Goal: Task Accomplishment & Management: Manage account settings

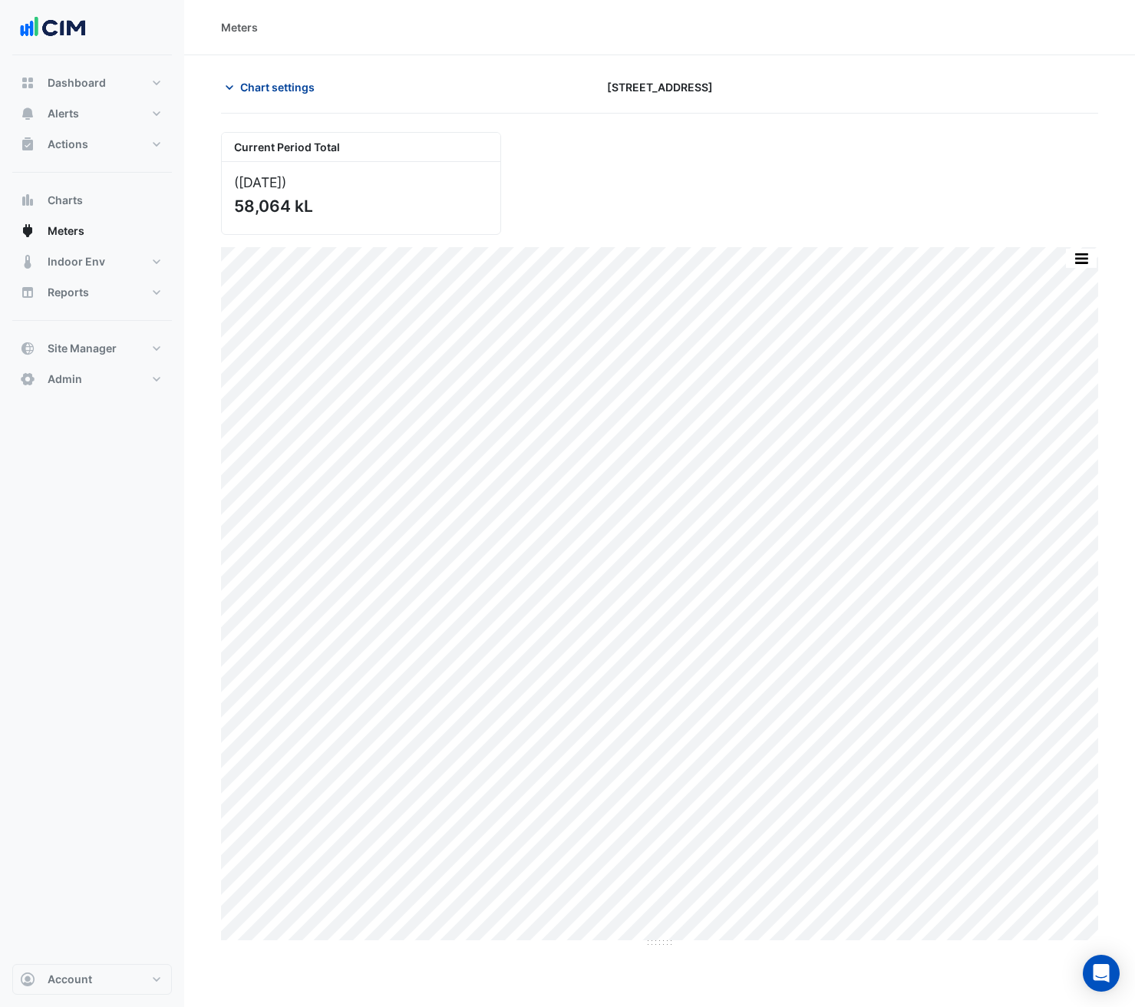
click at [283, 88] on span "Chart settings" at bounding box center [277, 87] width 74 height 16
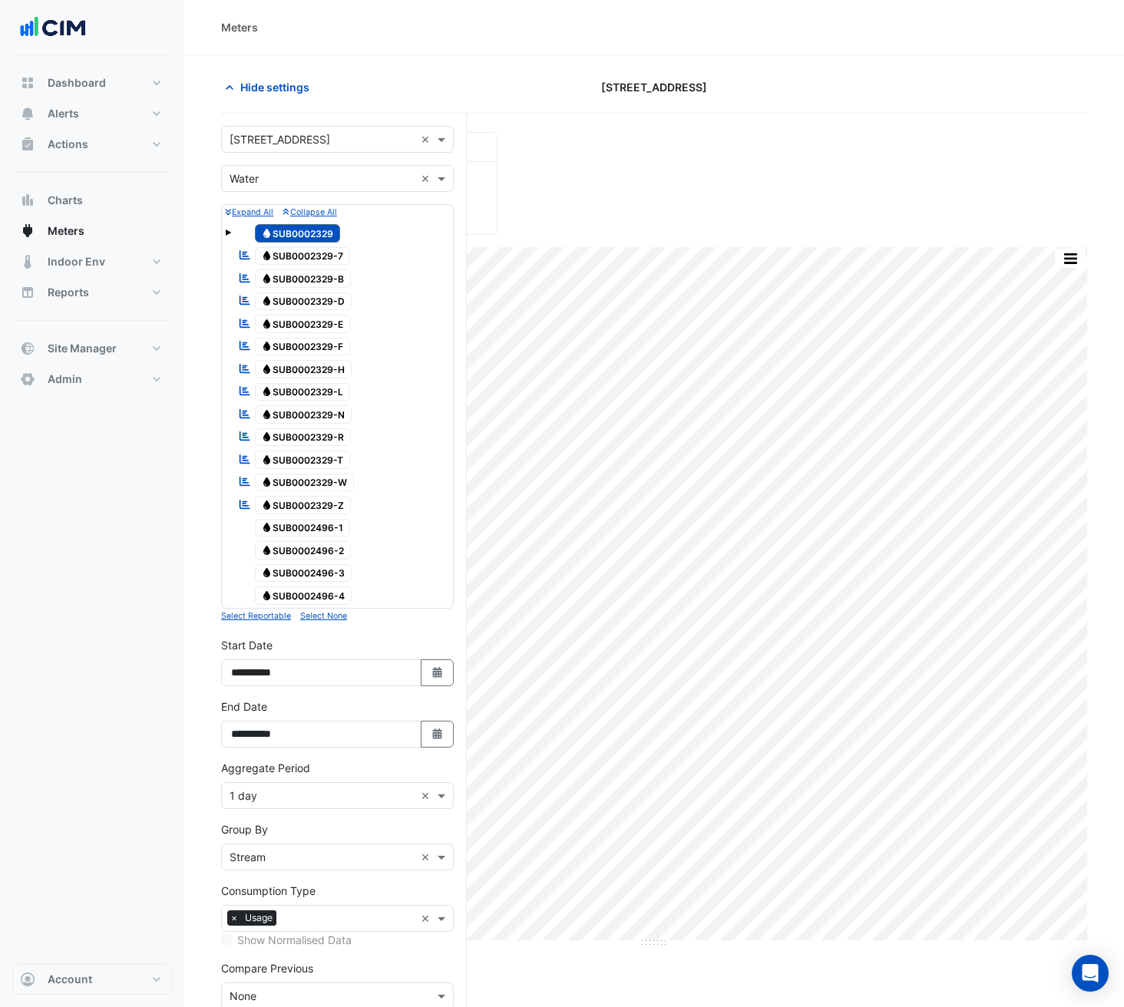
scroll to position [97, 0]
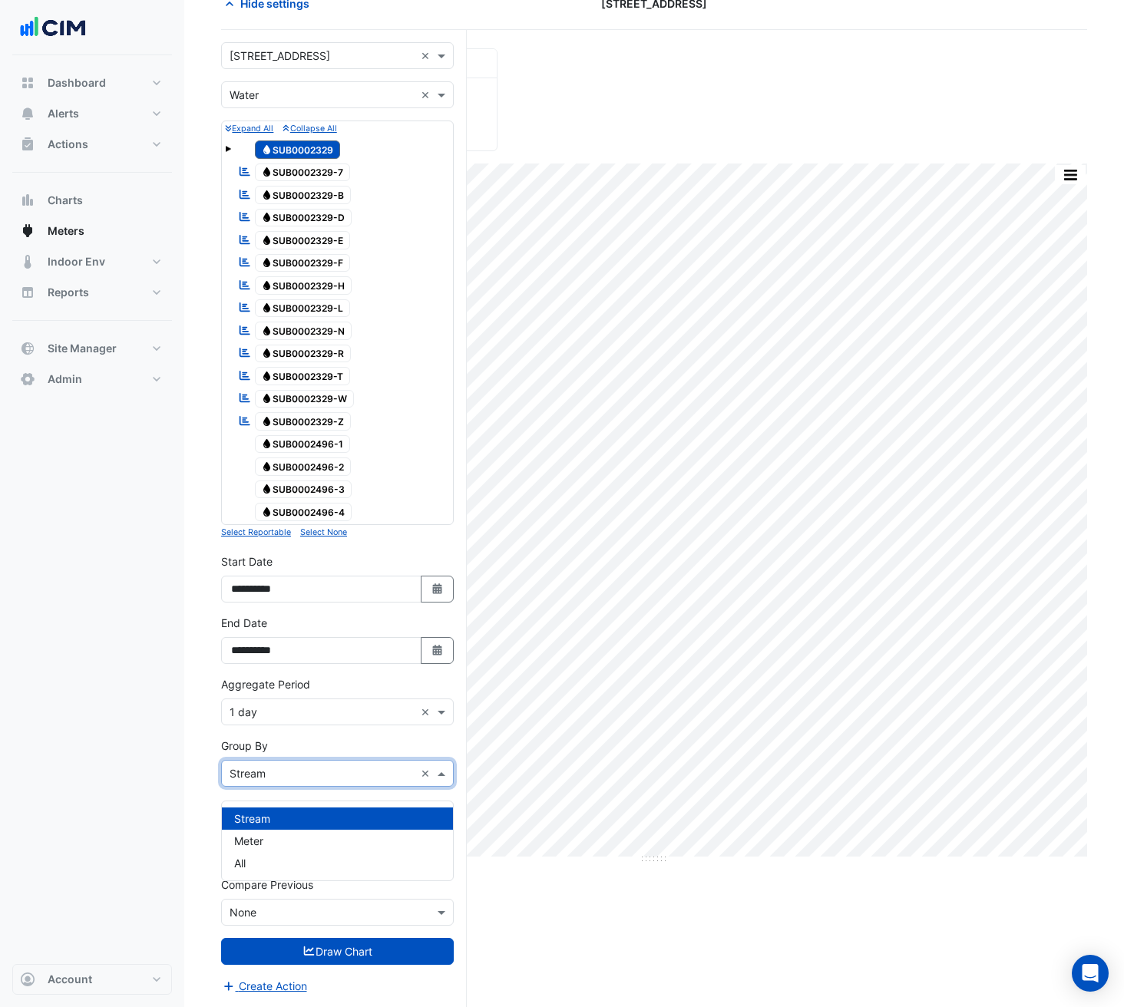
click at [390, 772] on input "text" at bounding box center [322, 774] width 185 height 16
click at [370, 740] on div "Group By Group By × Stream ×" at bounding box center [337, 762] width 233 height 49
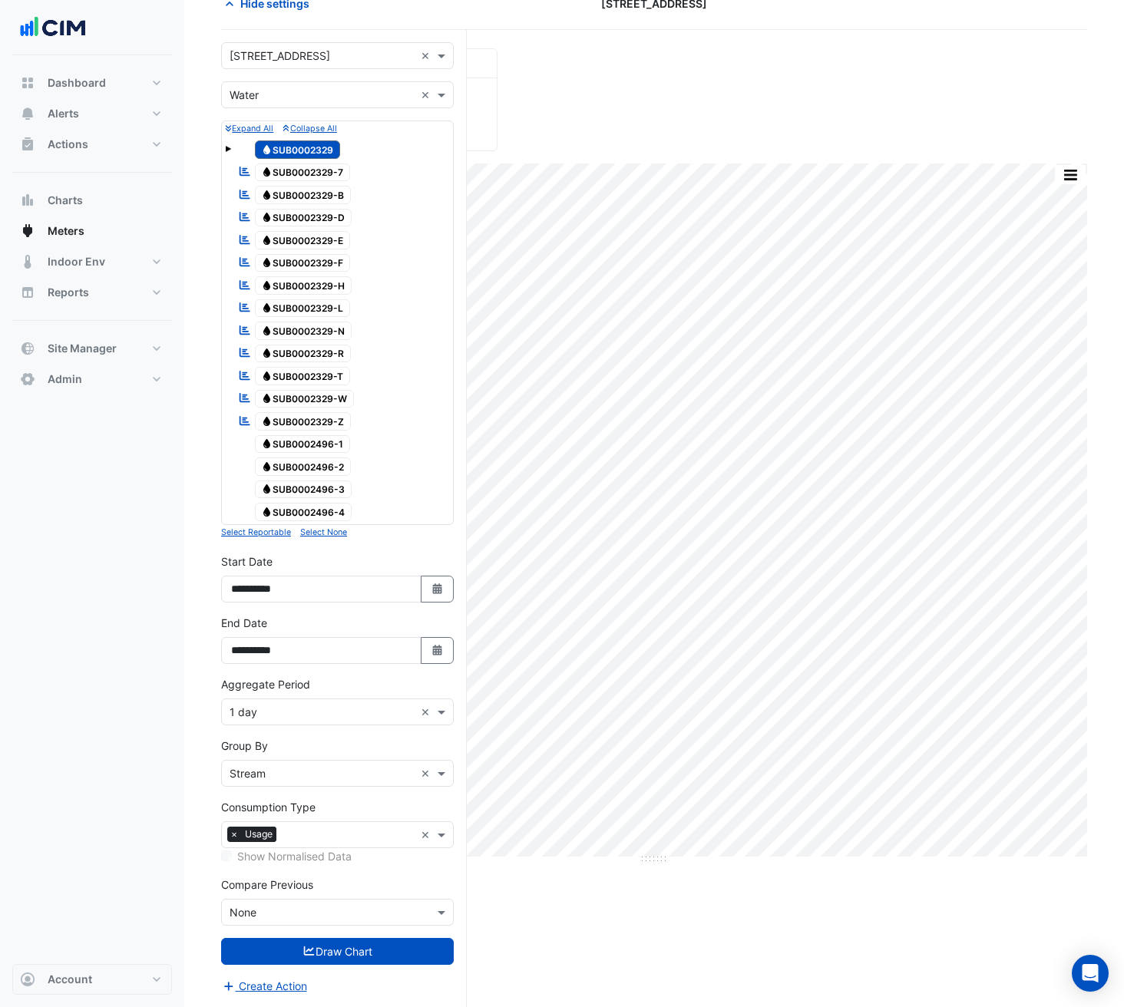
click at [306, 775] on input "text" at bounding box center [322, 774] width 185 height 16
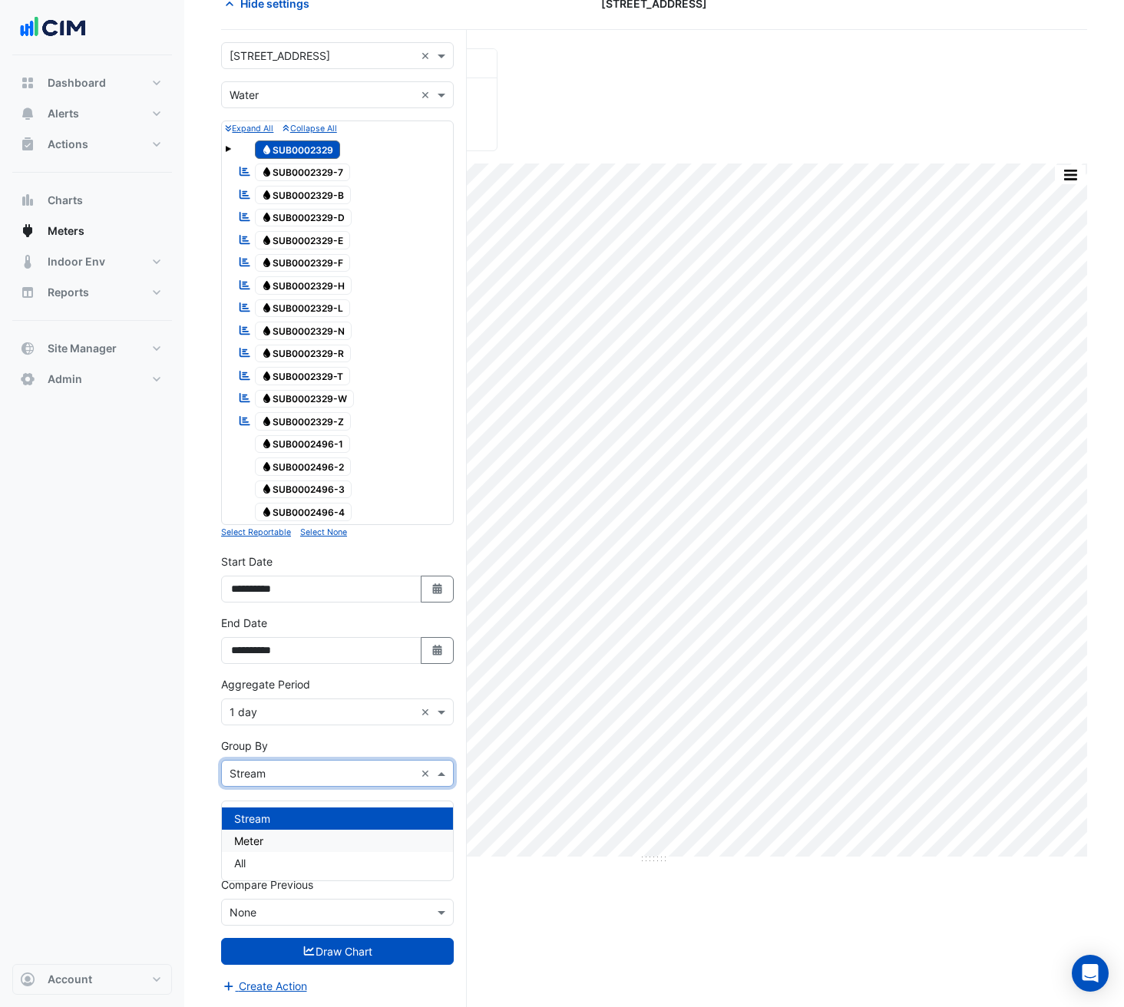
click at [296, 830] on div "Meter" at bounding box center [337, 841] width 231 height 22
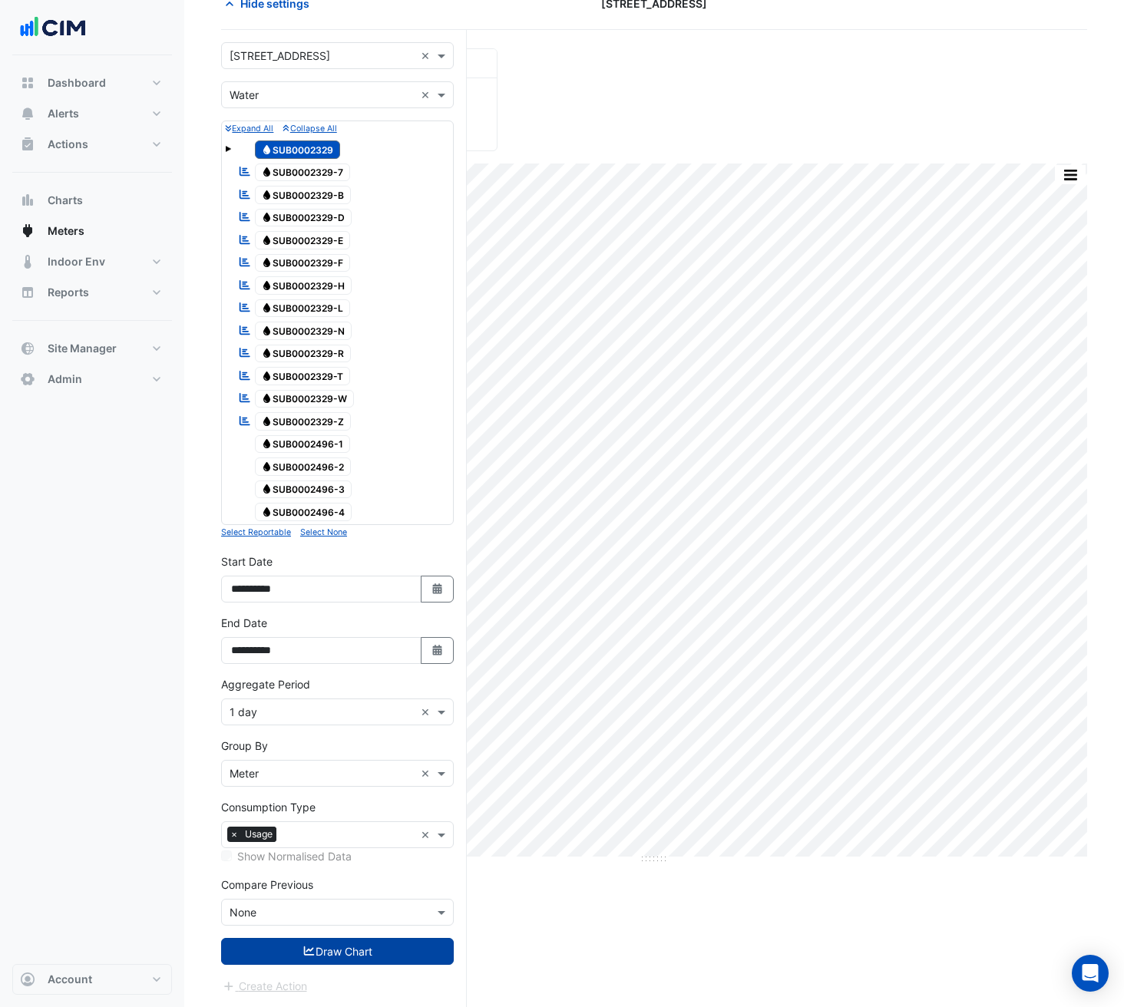
click at [333, 944] on button "Draw Chart" at bounding box center [337, 951] width 233 height 27
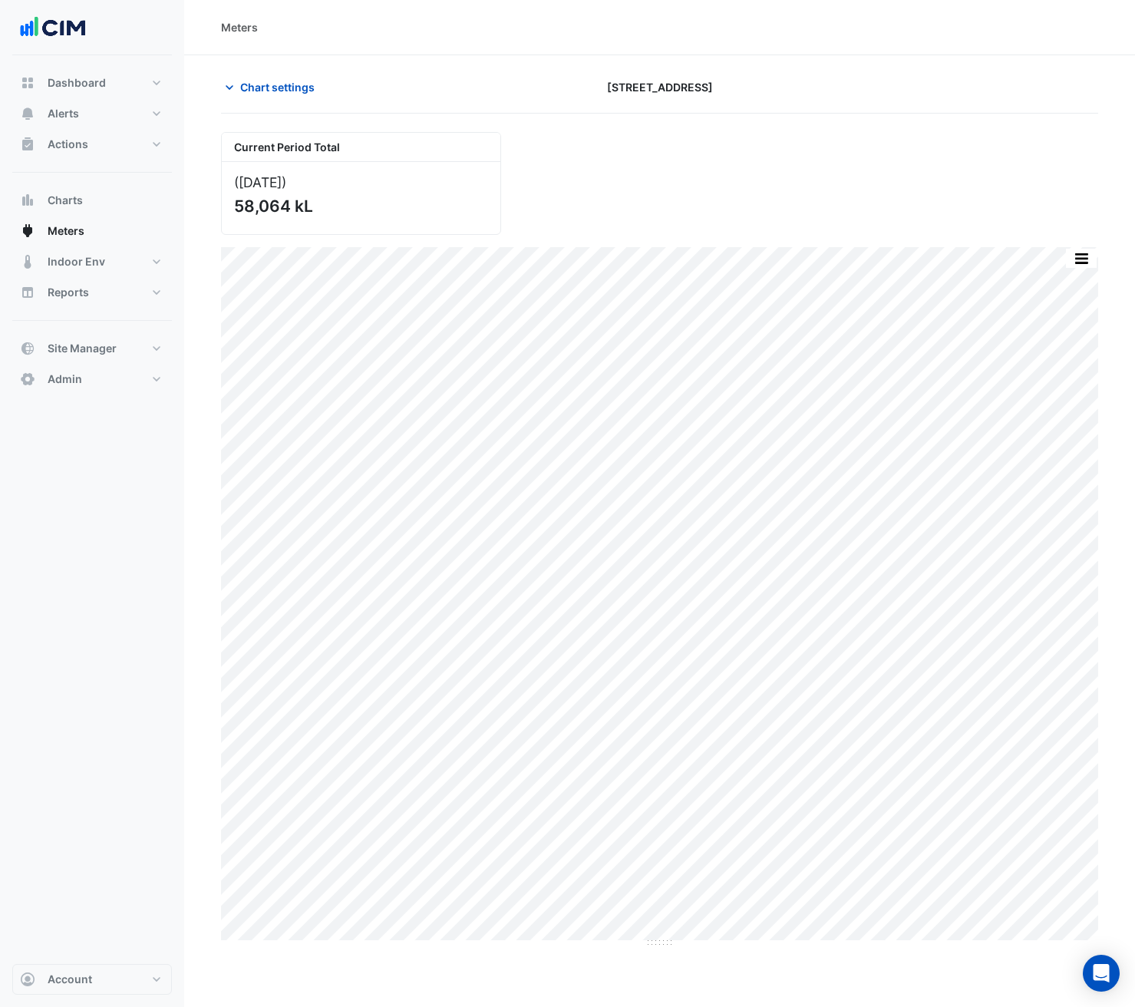
click at [279, 73] on section "Chart settings 2 Market Street Current Period Total (Aug 25 ) 58,064 kL Print S…" at bounding box center [659, 501] width 951 height 893
click at [277, 82] on span "Chart settings" at bounding box center [277, 87] width 74 height 16
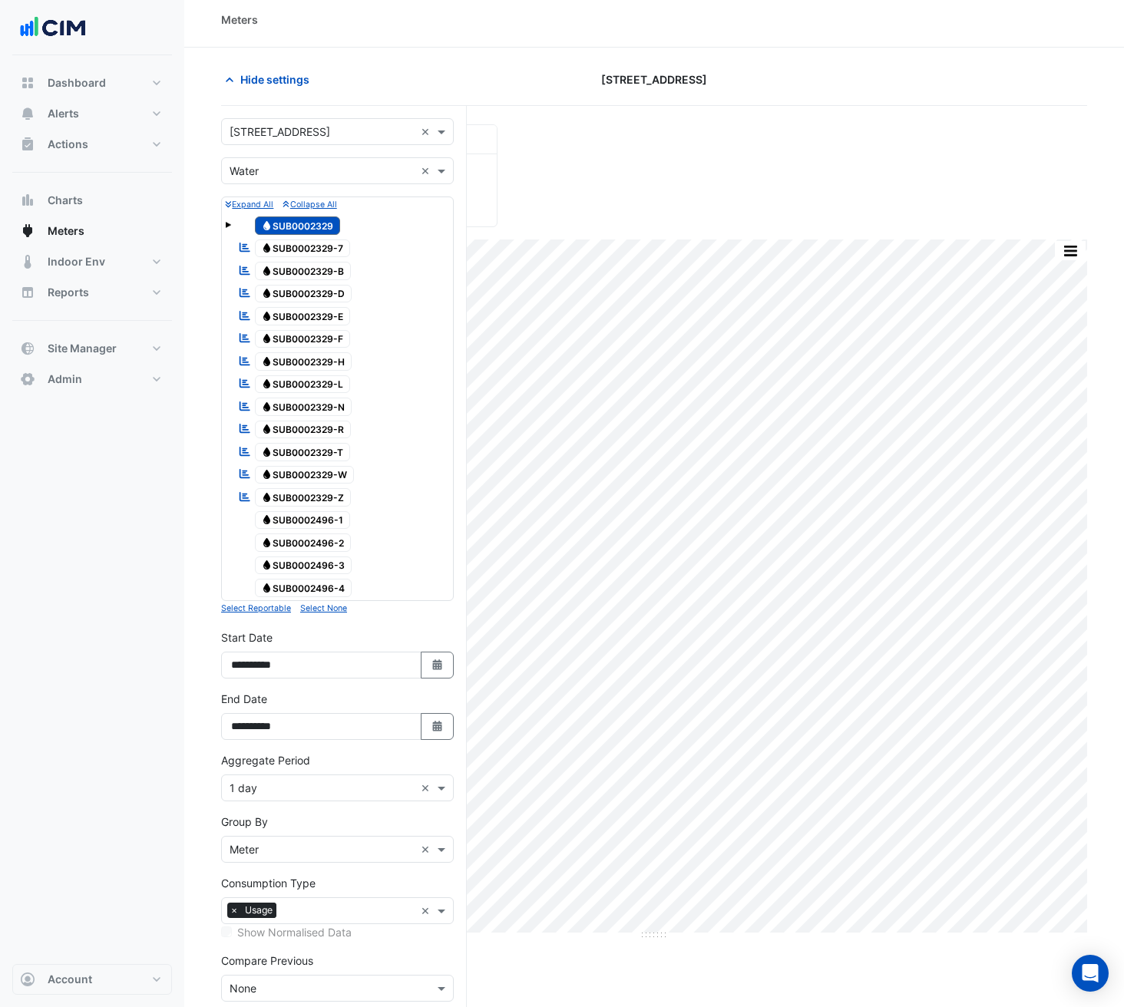
scroll to position [97, 0]
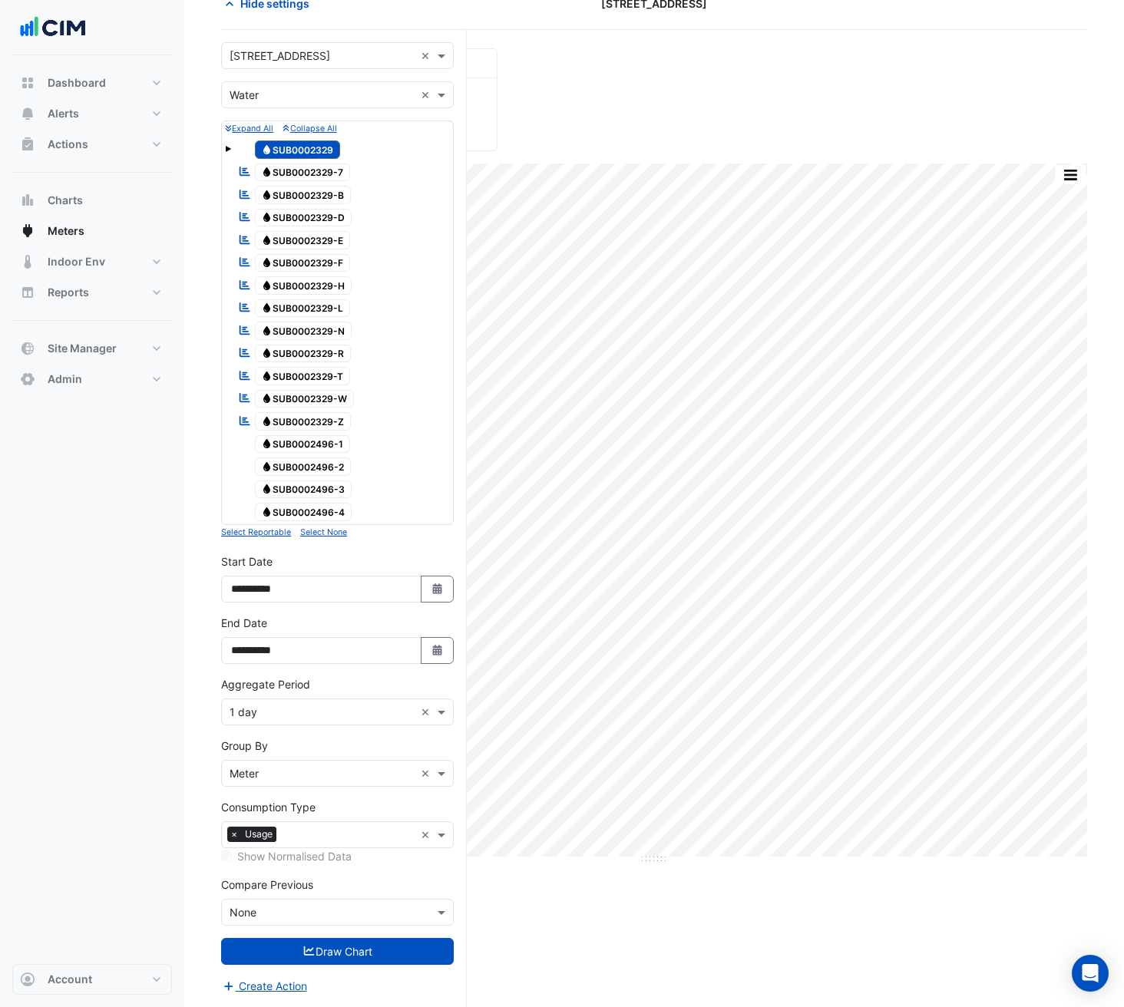
click at [339, 778] on input "text" at bounding box center [322, 774] width 185 height 16
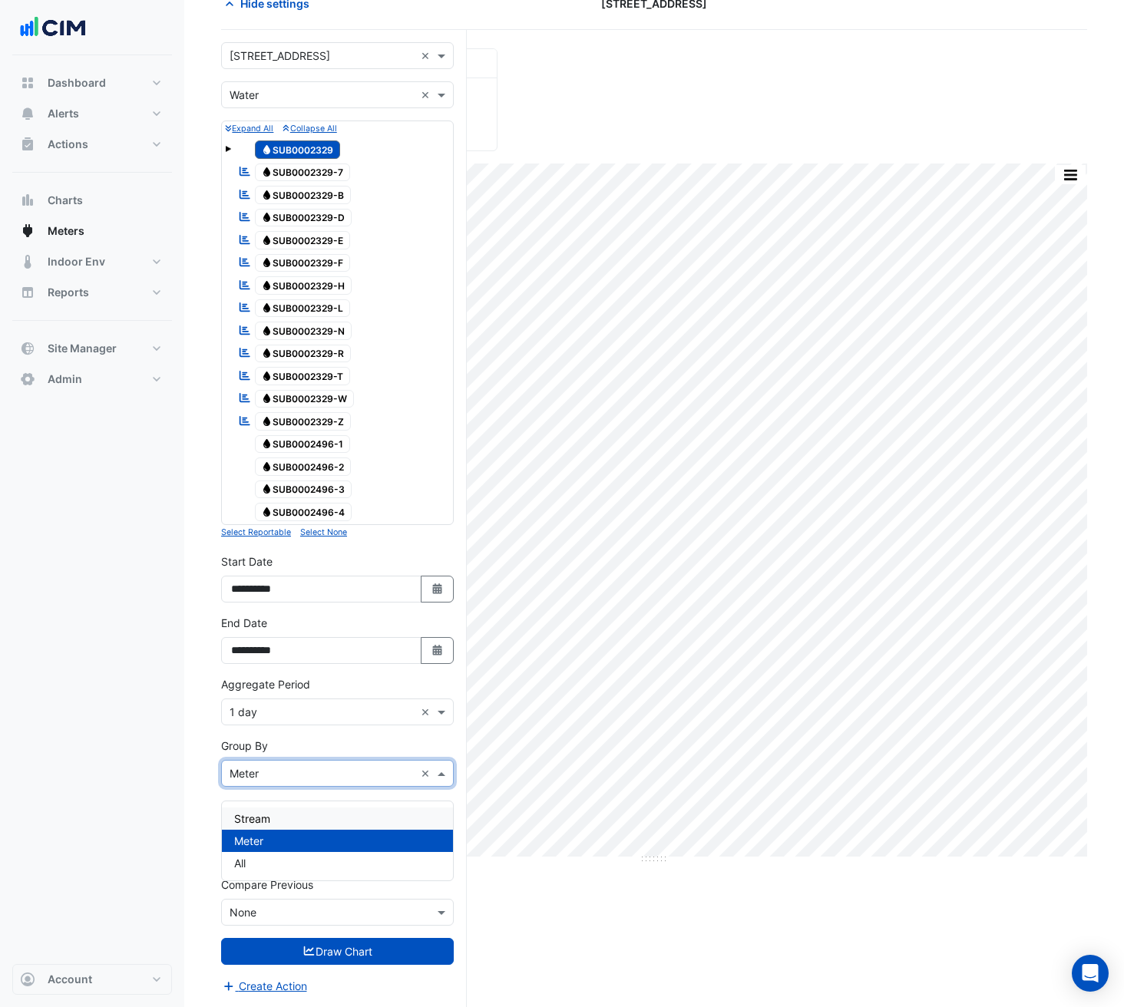
click at [310, 810] on div "Stream" at bounding box center [337, 819] width 231 height 22
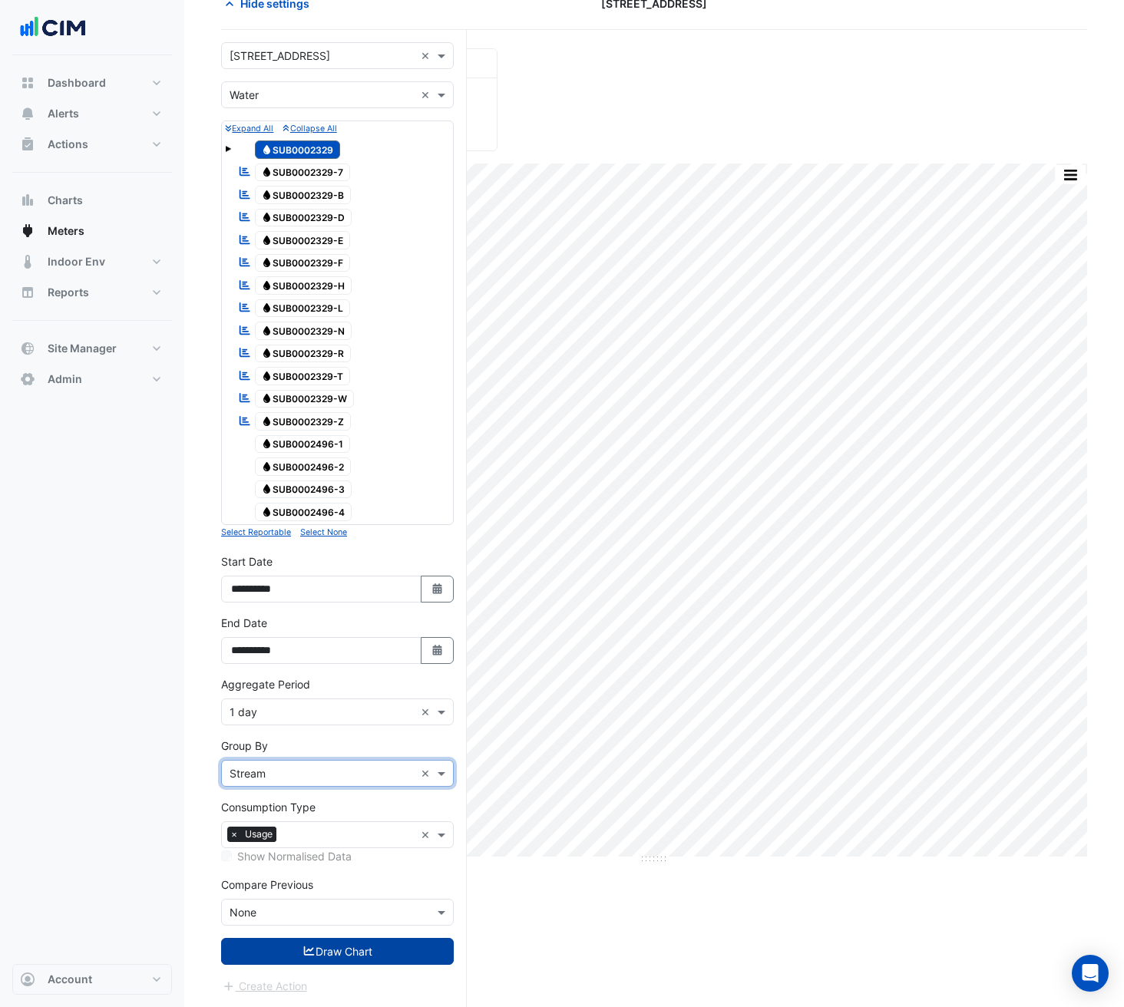
click at [328, 949] on button "Draw Chart" at bounding box center [337, 951] width 233 height 27
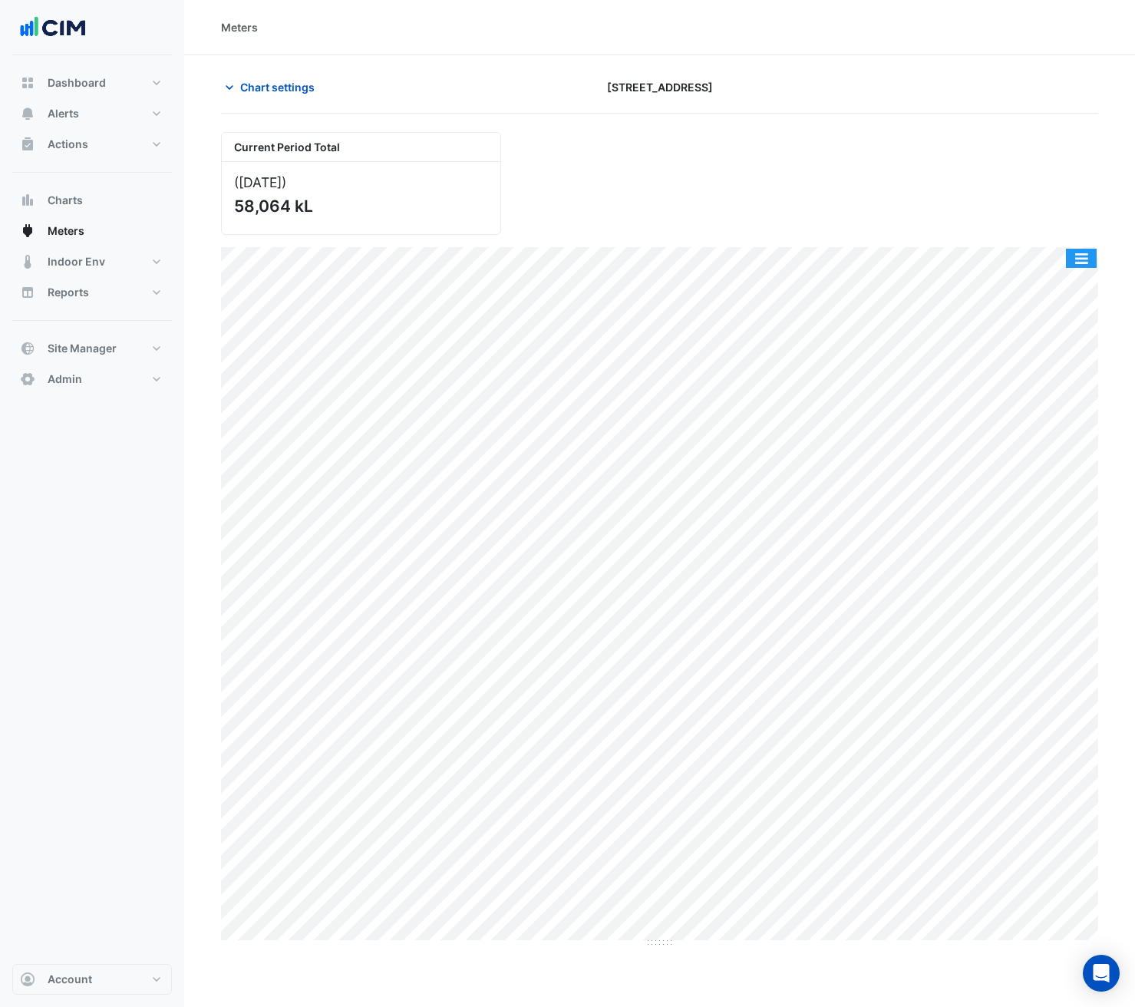
click at [1092, 250] on button "button" at bounding box center [1081, 258] width 31 height 19
click at [273, 85] on span "Chart settings" at bounding box center [277, 87] width 74 height 16
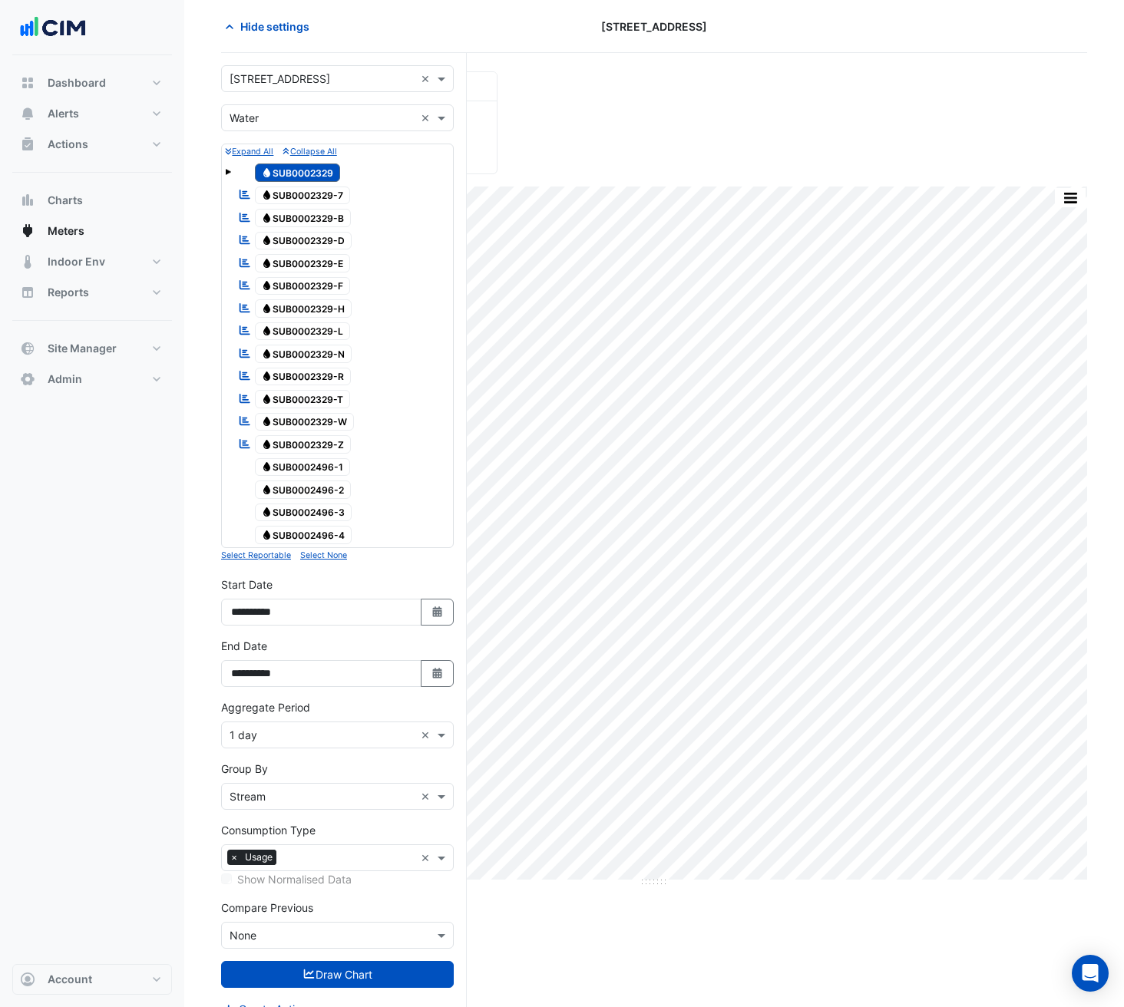
scroll to position [97, 0]
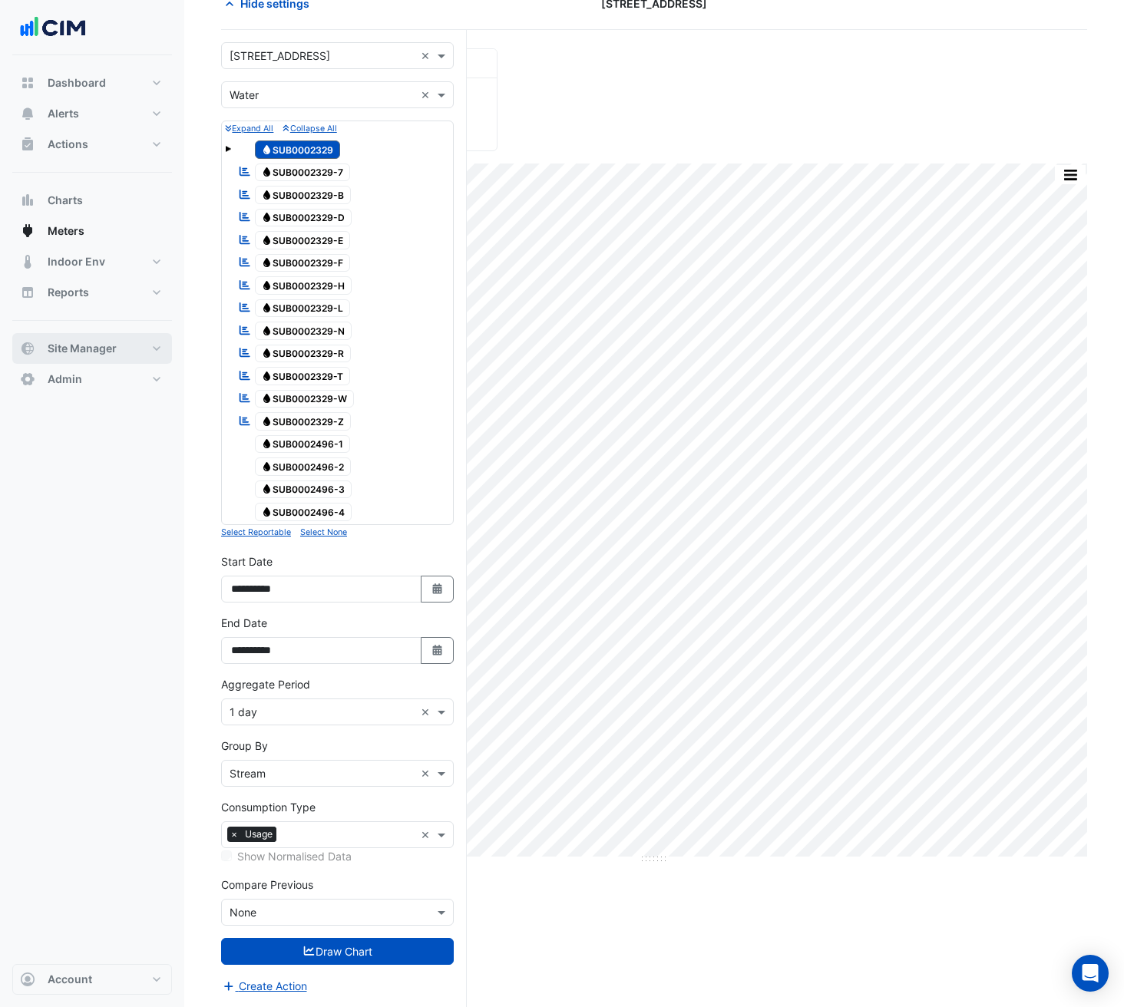
click at [147, 351] on button "Site Manager" at bounding box center [92, 348] width 160 height 31
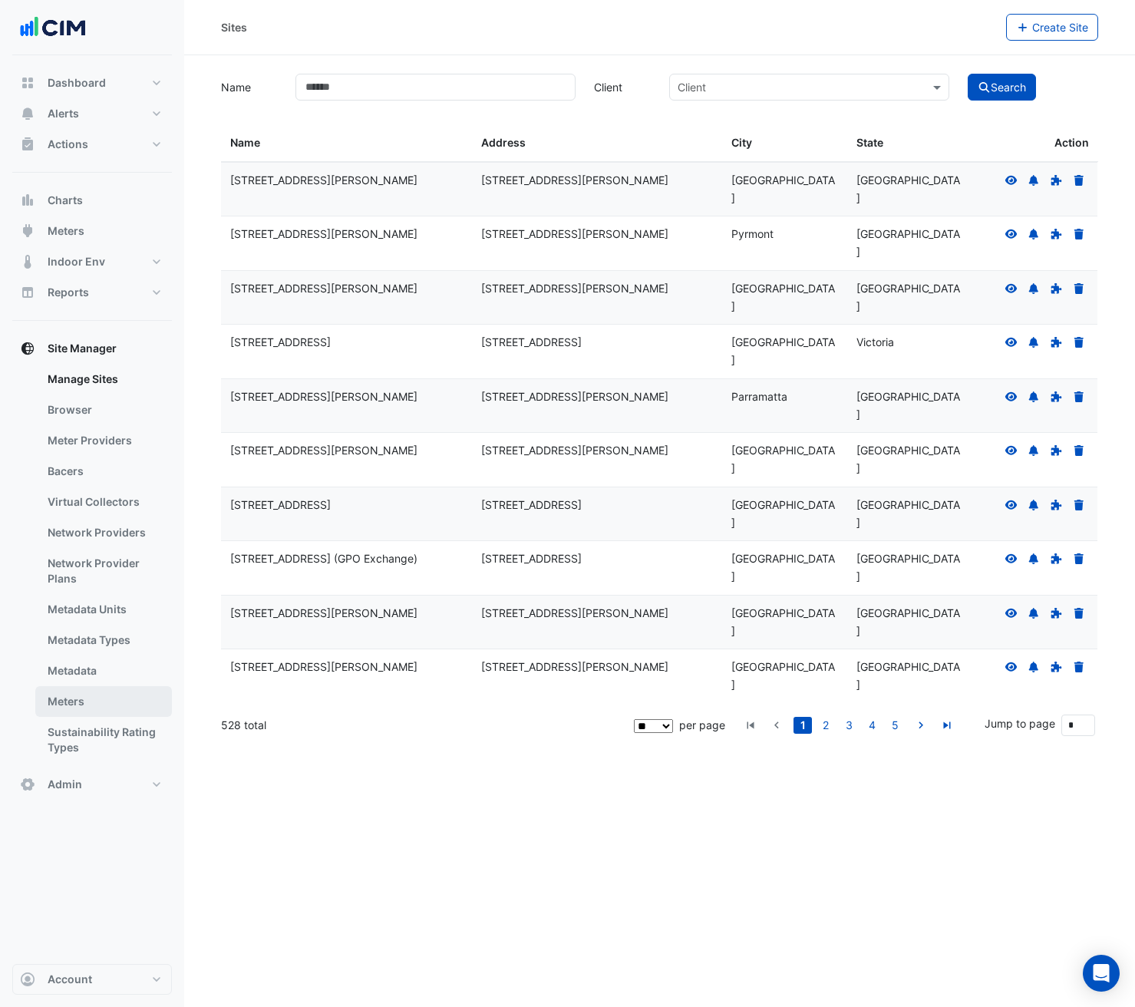
click at [104, 690] on link "Meters" at bounding box center [103, 701] width 137 height 31
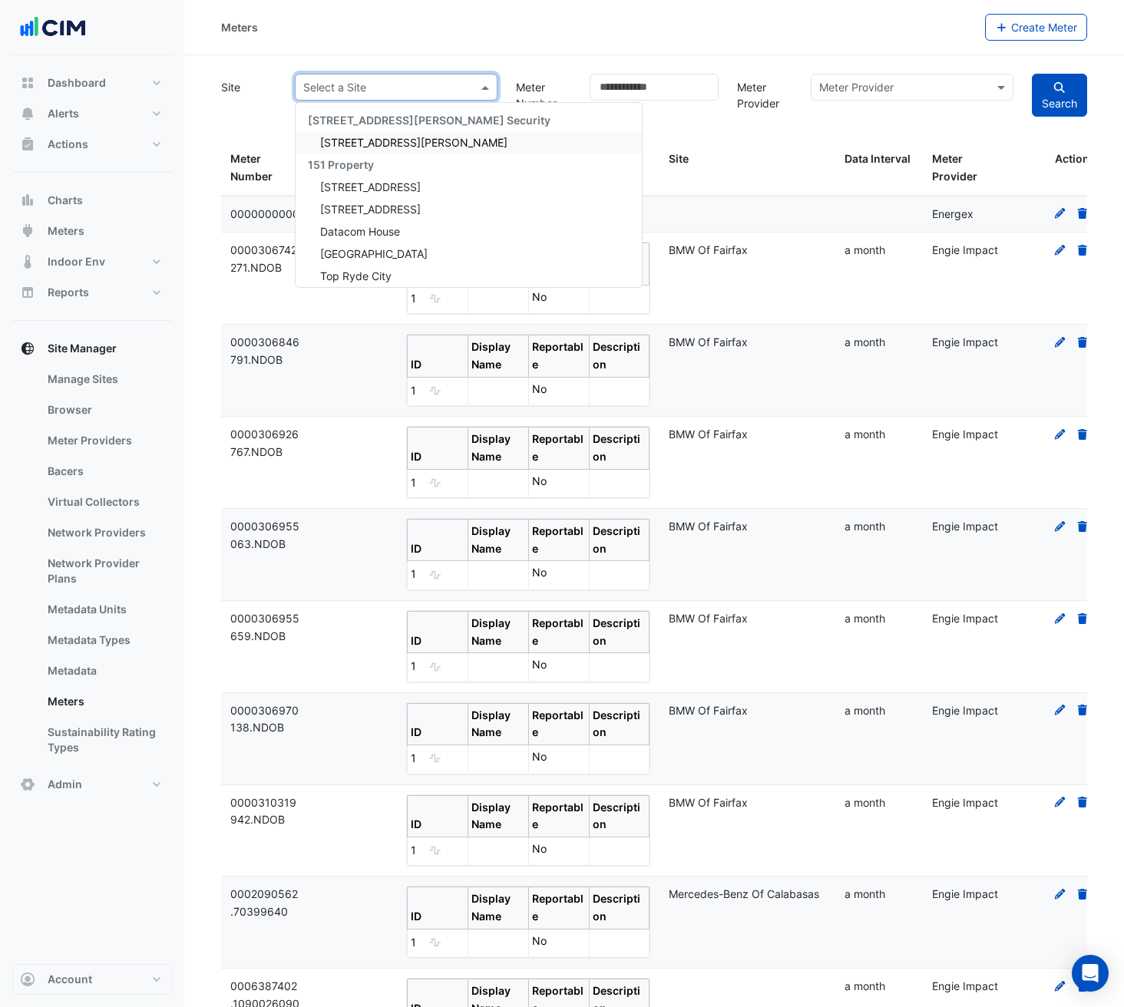
click at [466, 94] on div at bounding box center [396, 87] width 201 height 18
type input "***"
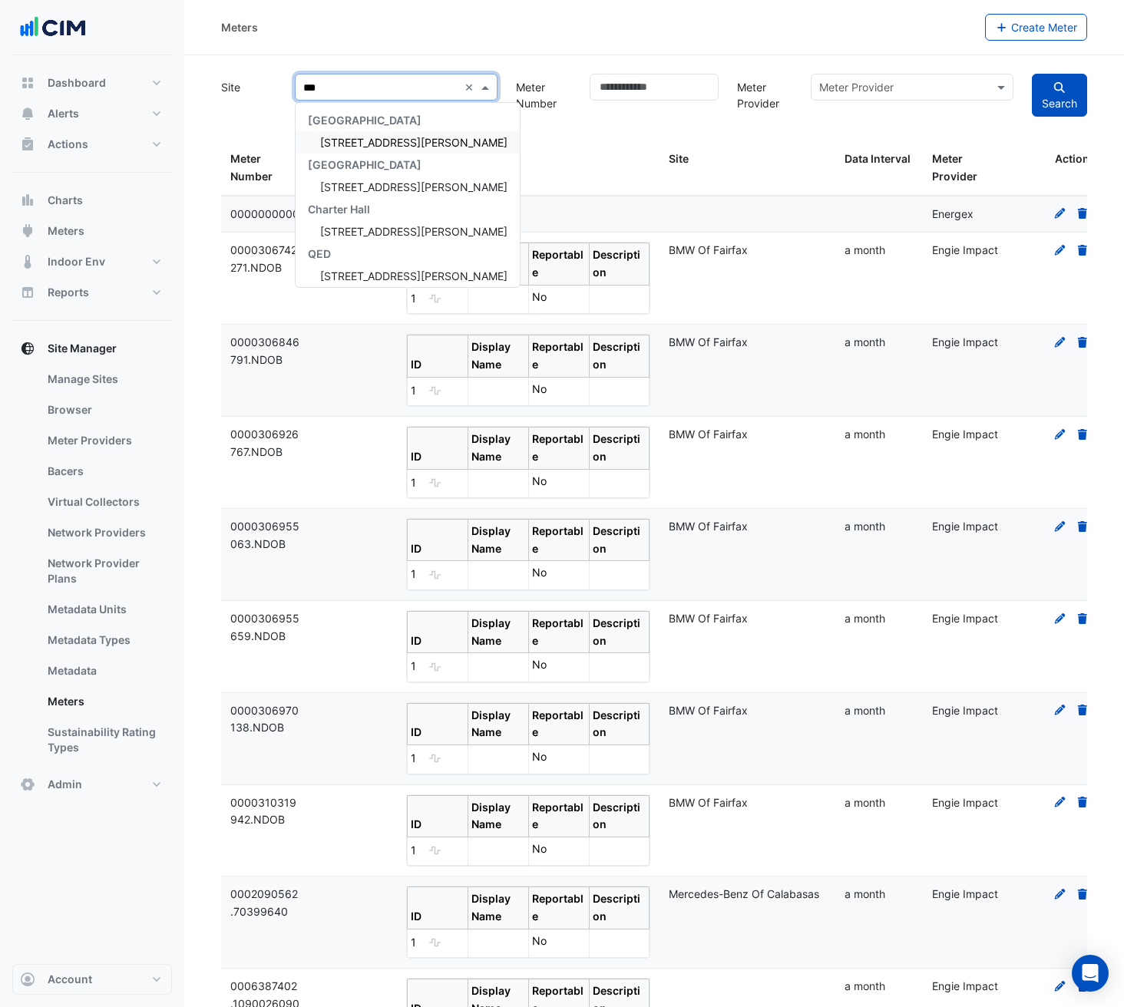
click at [366, 137] on span "105 Phillip Street" at bounding box center [413, 142] width 187 height 13
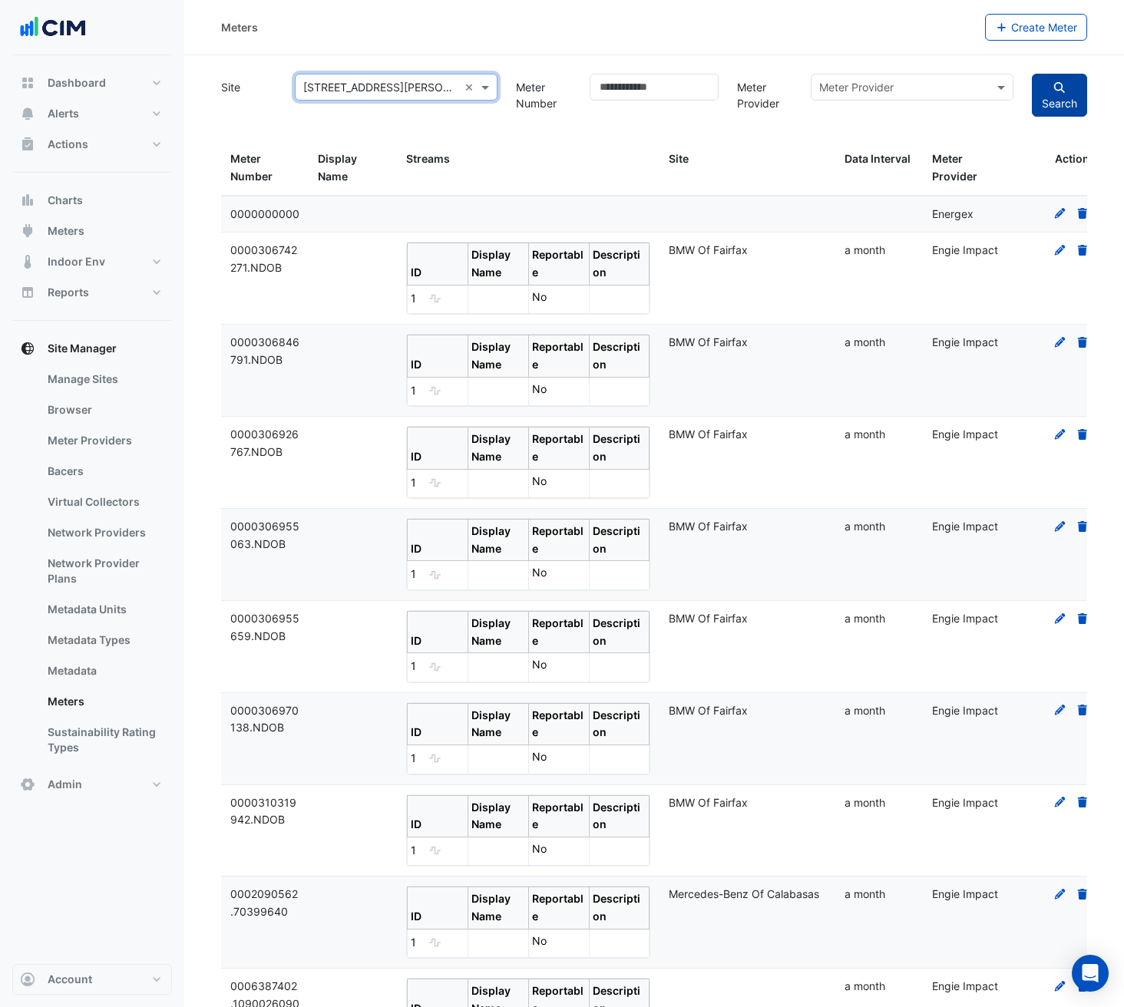
click at [1056, 89] on icon "submit" at bounding box center [1059, 87] width 11 height 11
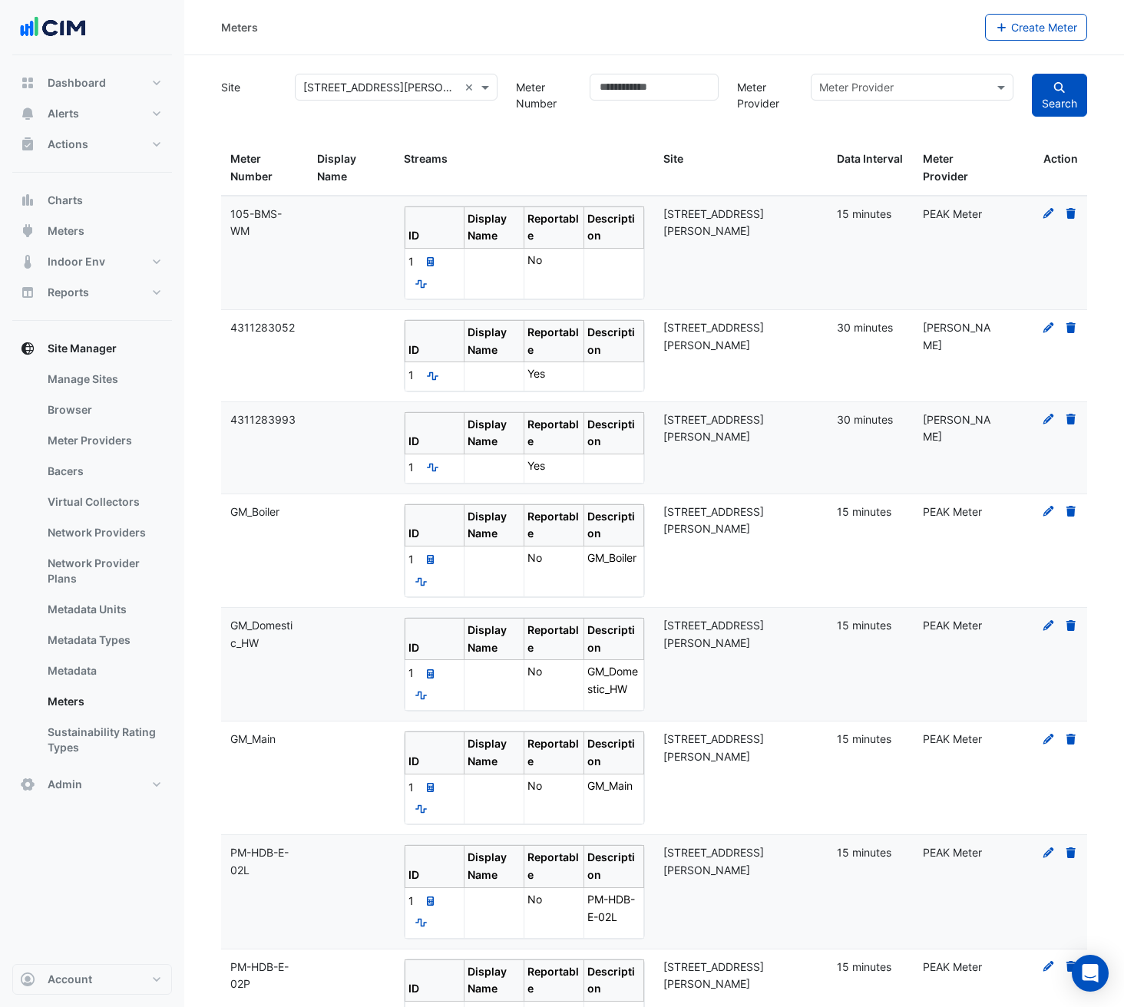
scroll to position [306, 0]
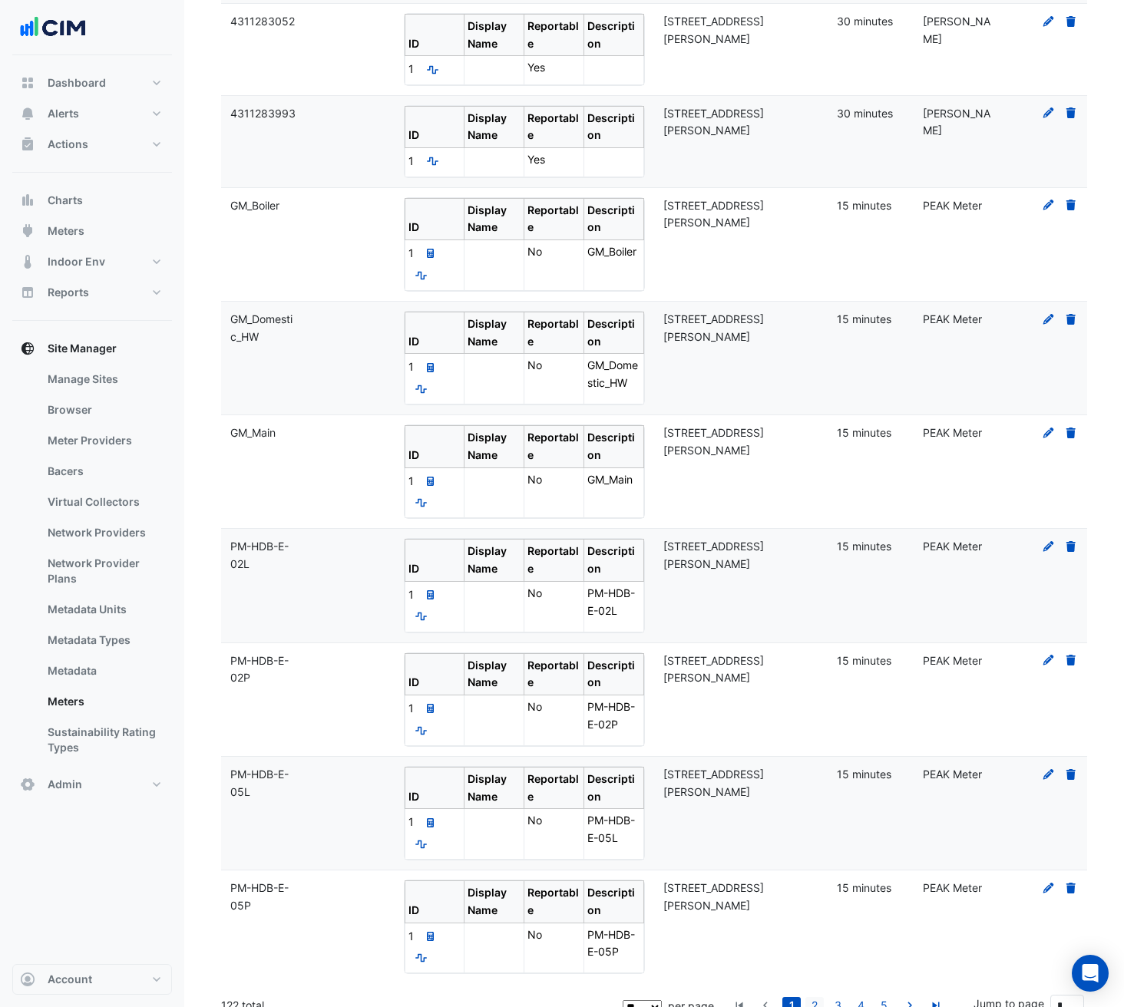
click at [824, 997] on link "2" at bounding box center [814, 1005] width 18 height 17
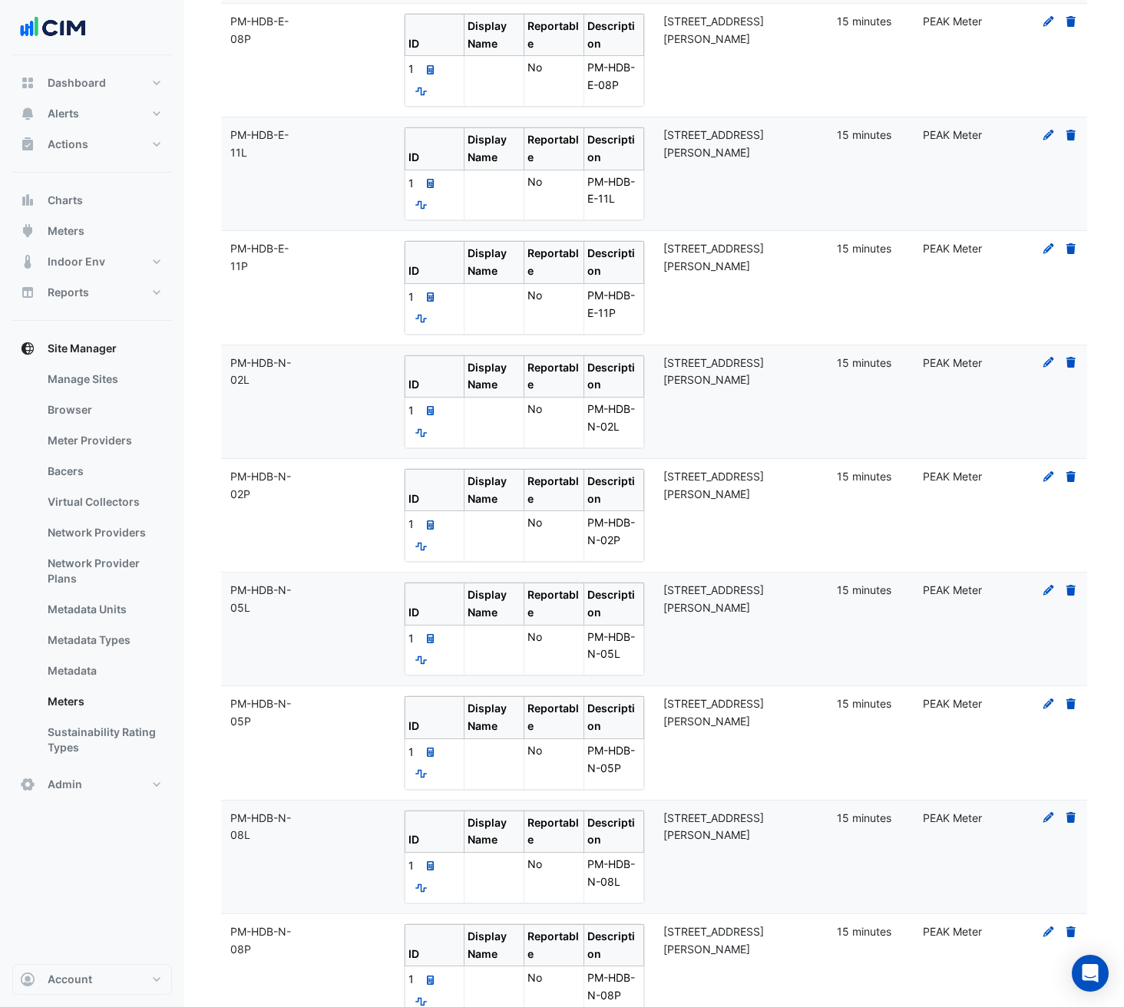
scroll to position [349, 0]
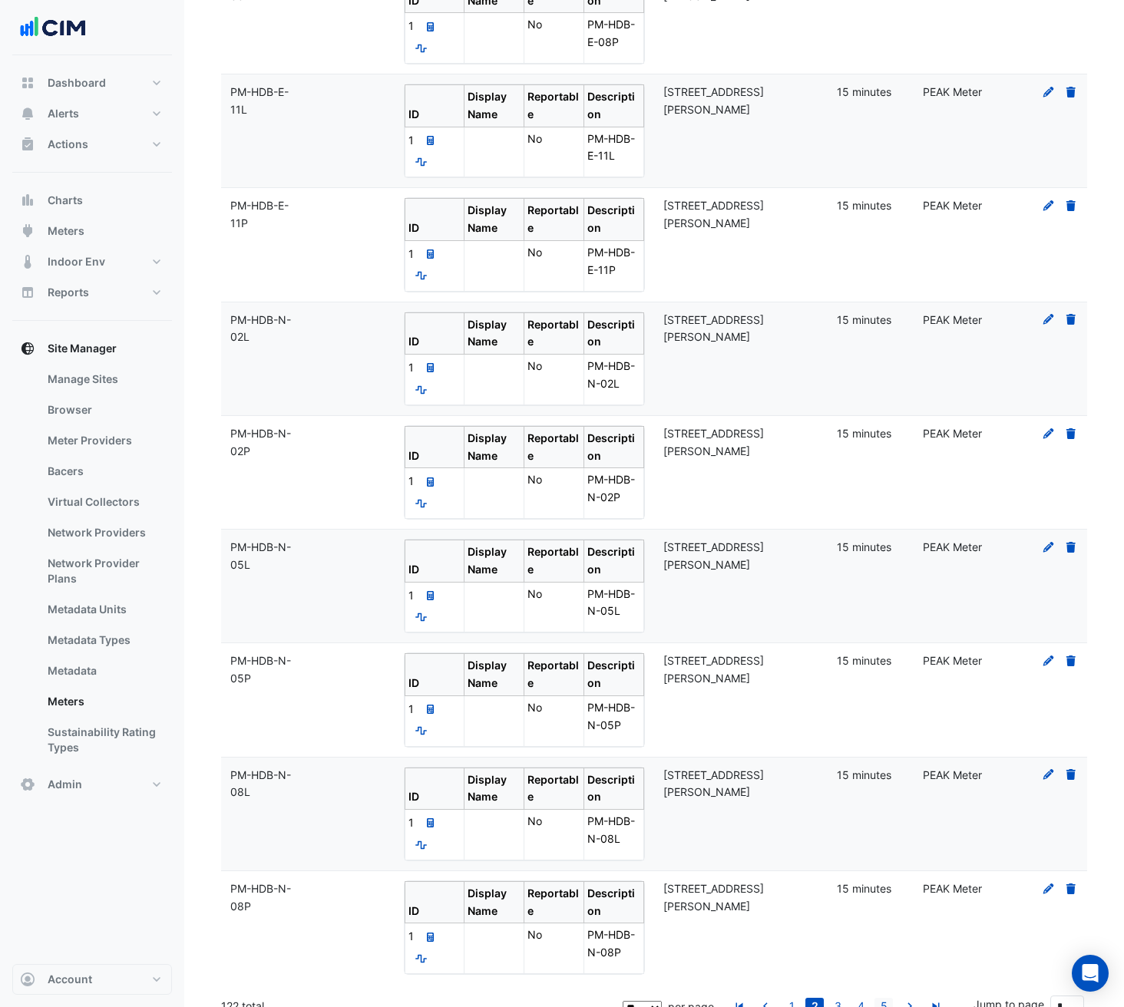
click at [877, 998] on link "5" at bounding box center [883, 1006] width 18 height 17
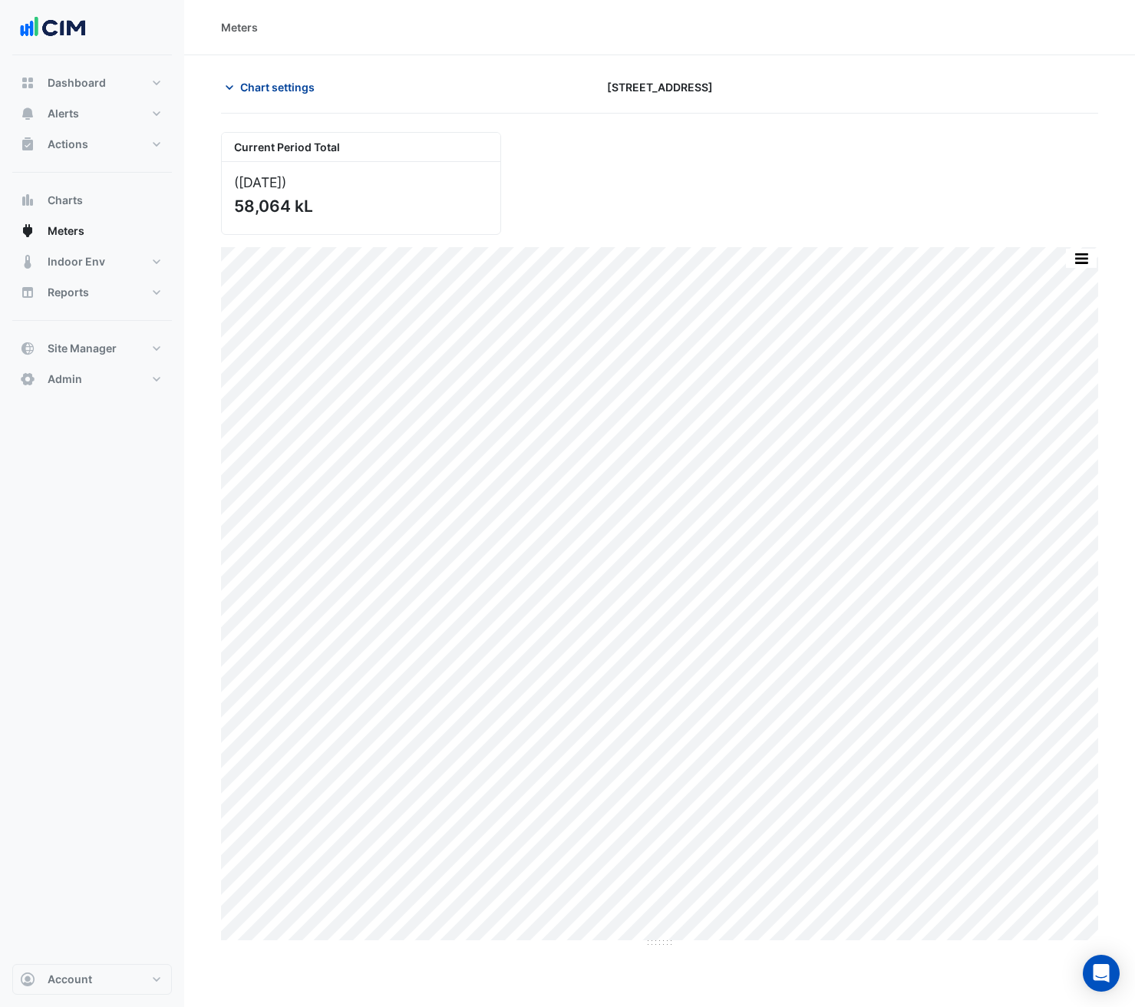
click at [273, 79] on span "Chart settings" at bounding box center [277, 87] width 74 height 16
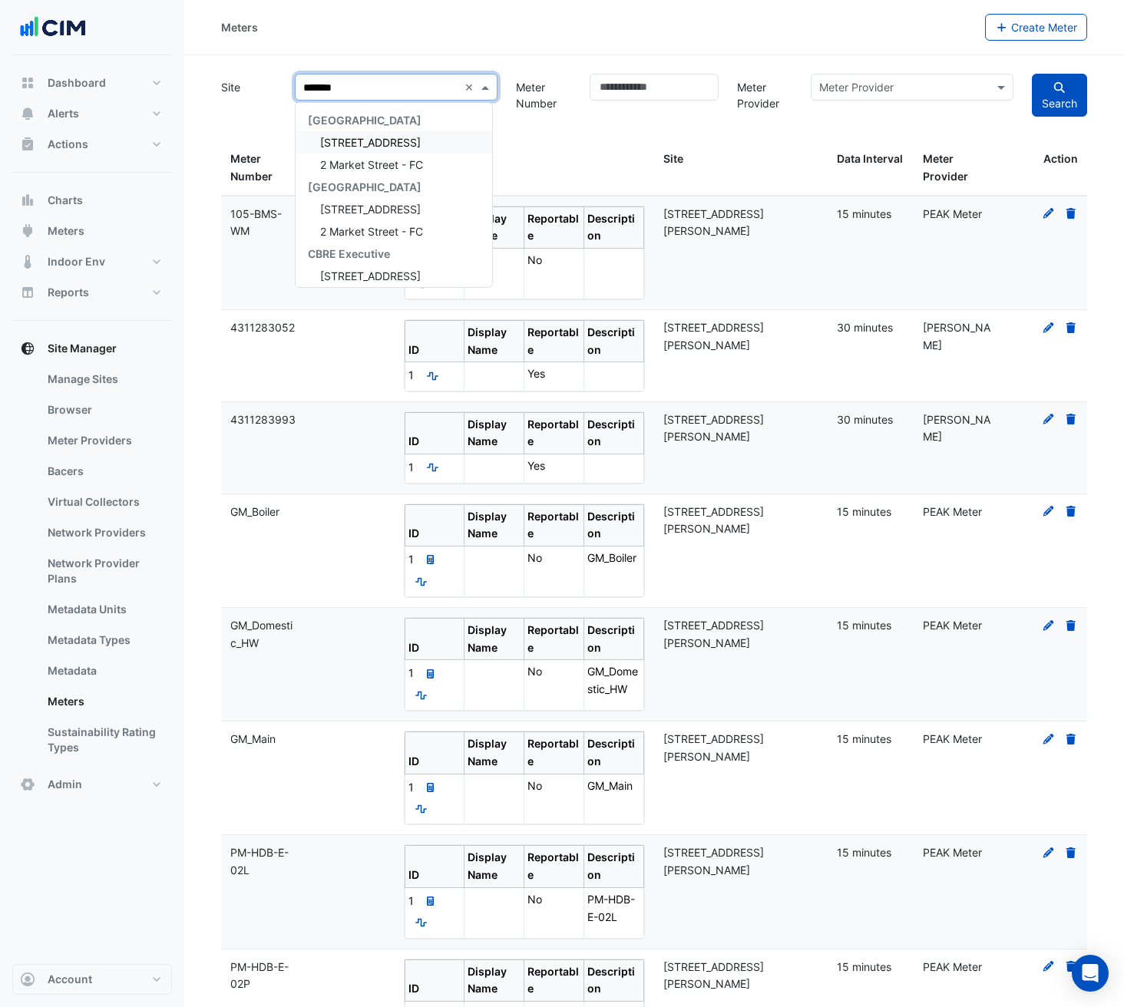
type input "********"
click at [389, 140] on span "[STREET_ADDRESS]" at bounding box center [370, 142] width 101 height 13
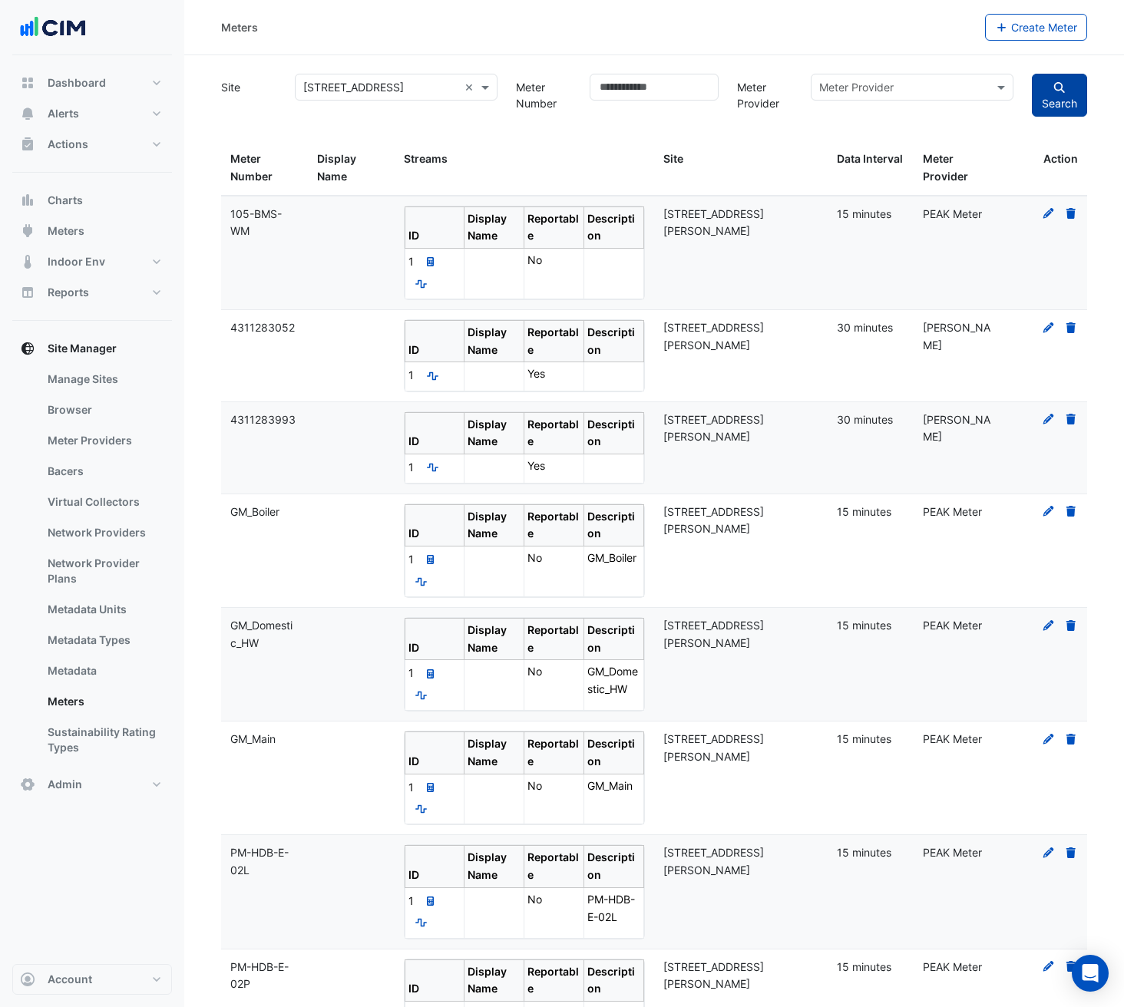
click at [1062, 97] on button "Search" at bounding box center [1059, 95] width 55 height 43
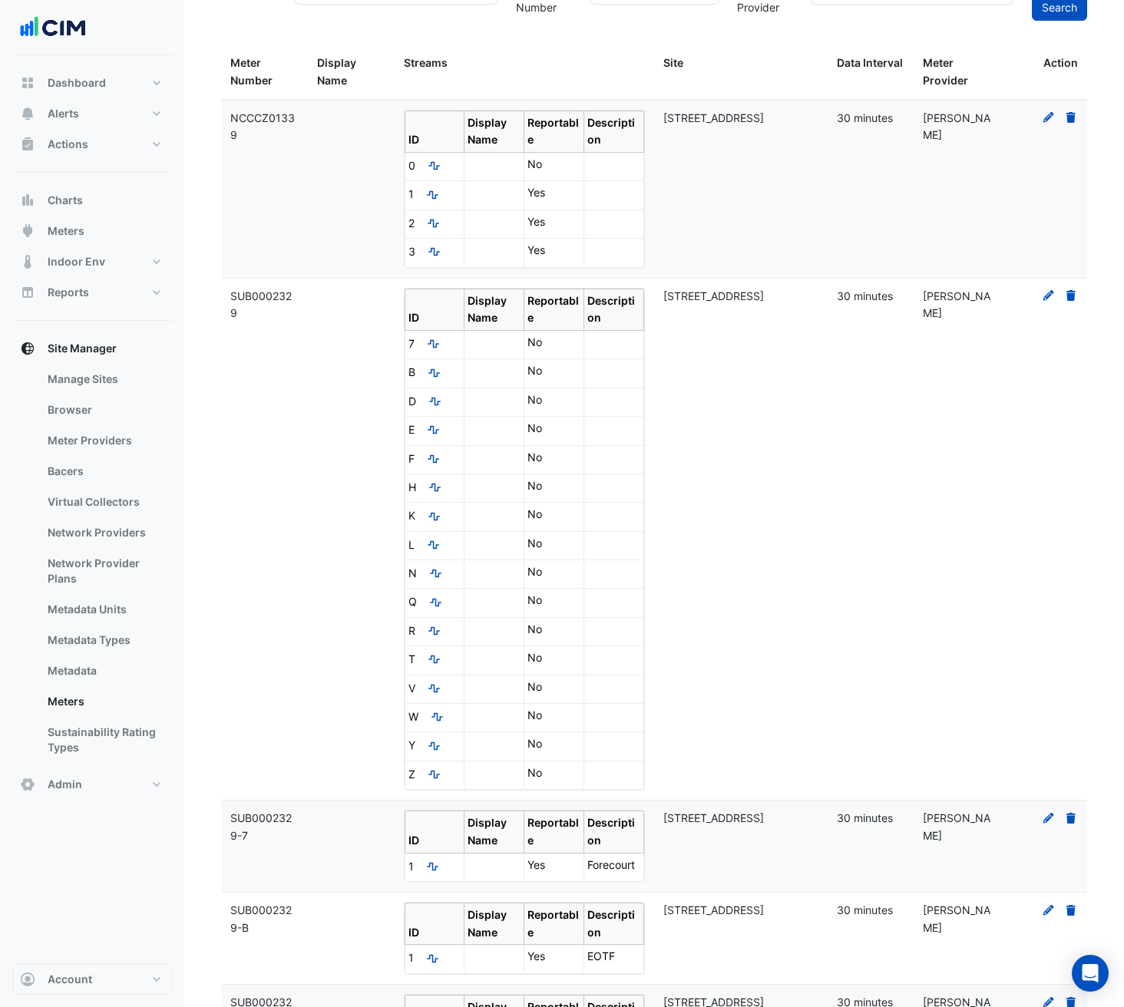
scroll to position [97, 0]
click at [1049, 292] on icon at bounding box center [1048, 294] width 11 height 11
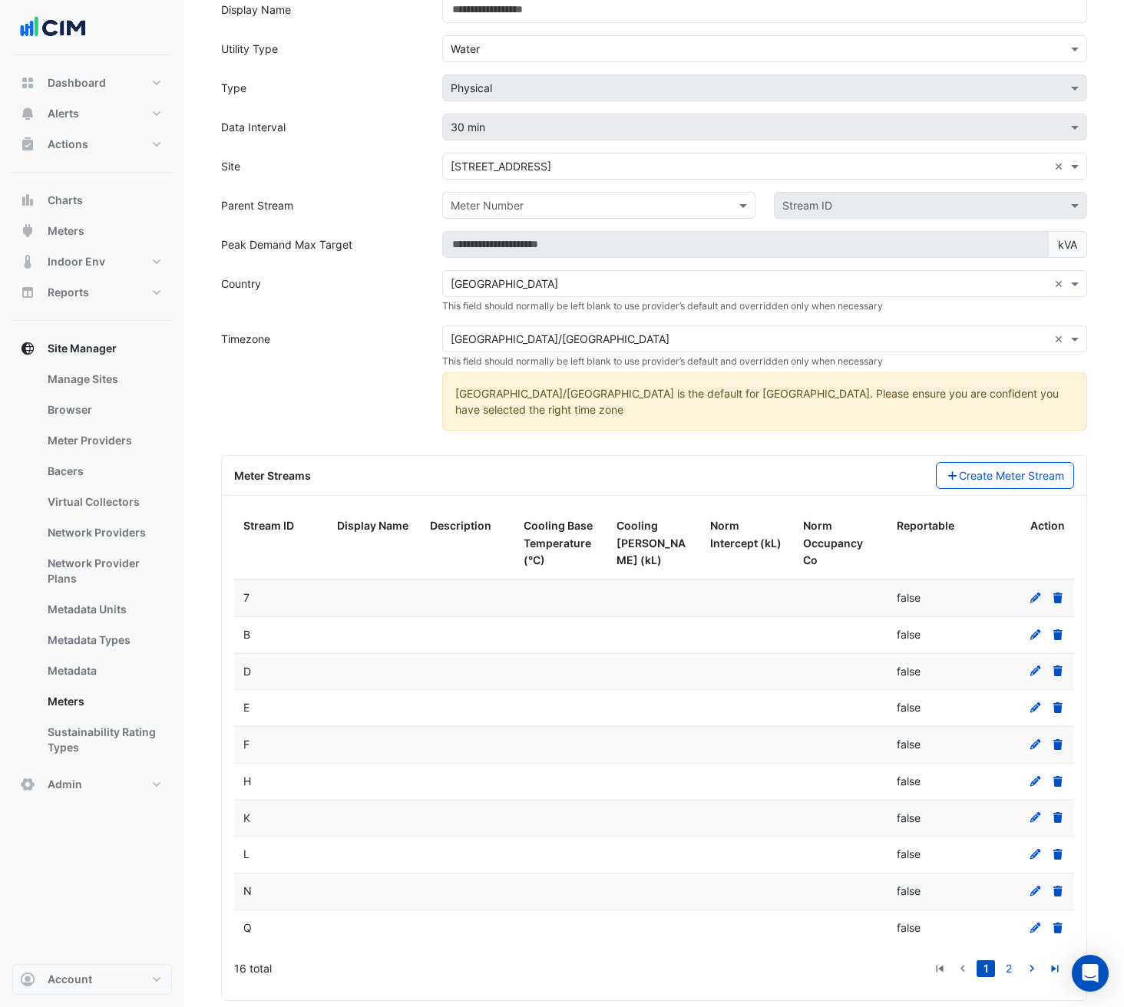
scroll to position [177, 0]
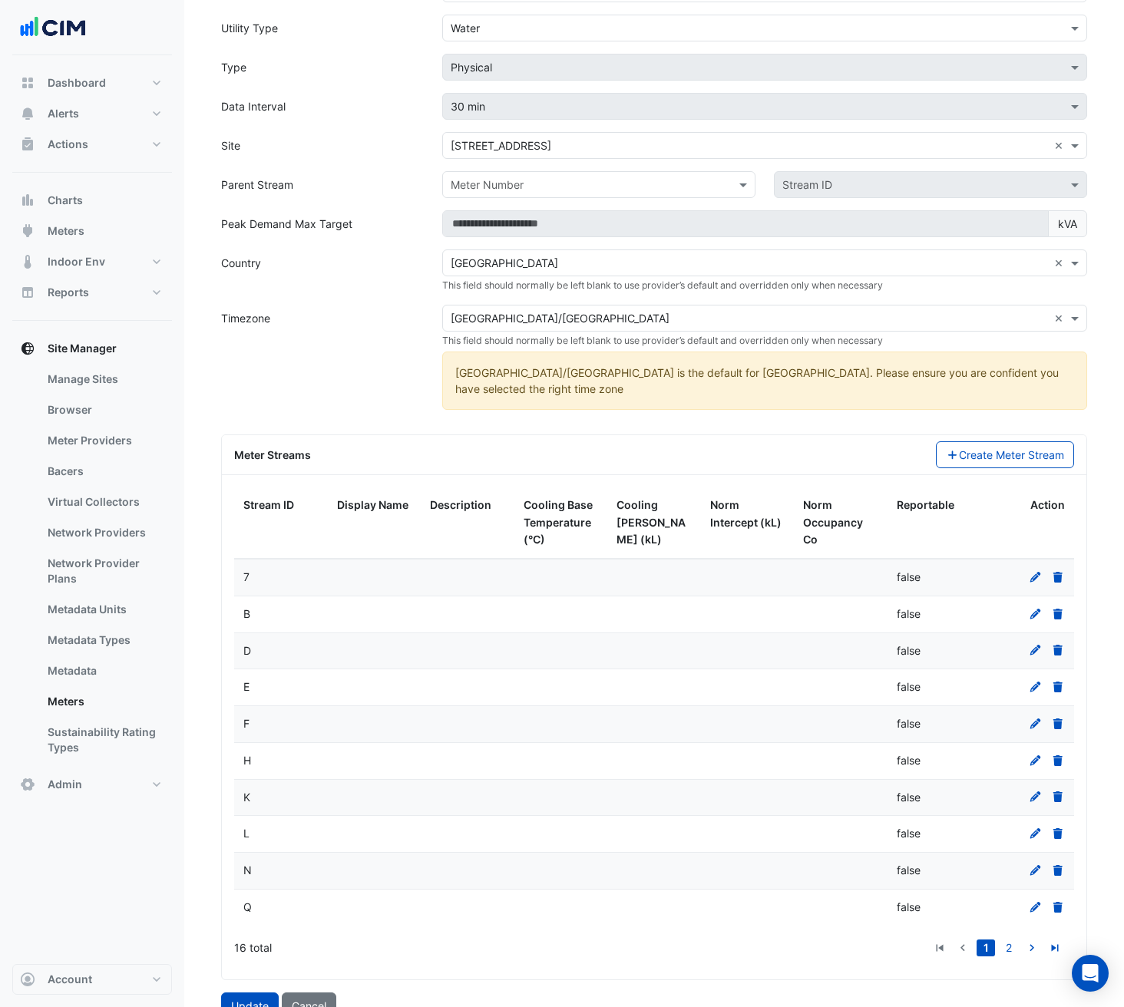
click at [1031, 572] on icon at bounding box center [1036, 577] width 14 height 11
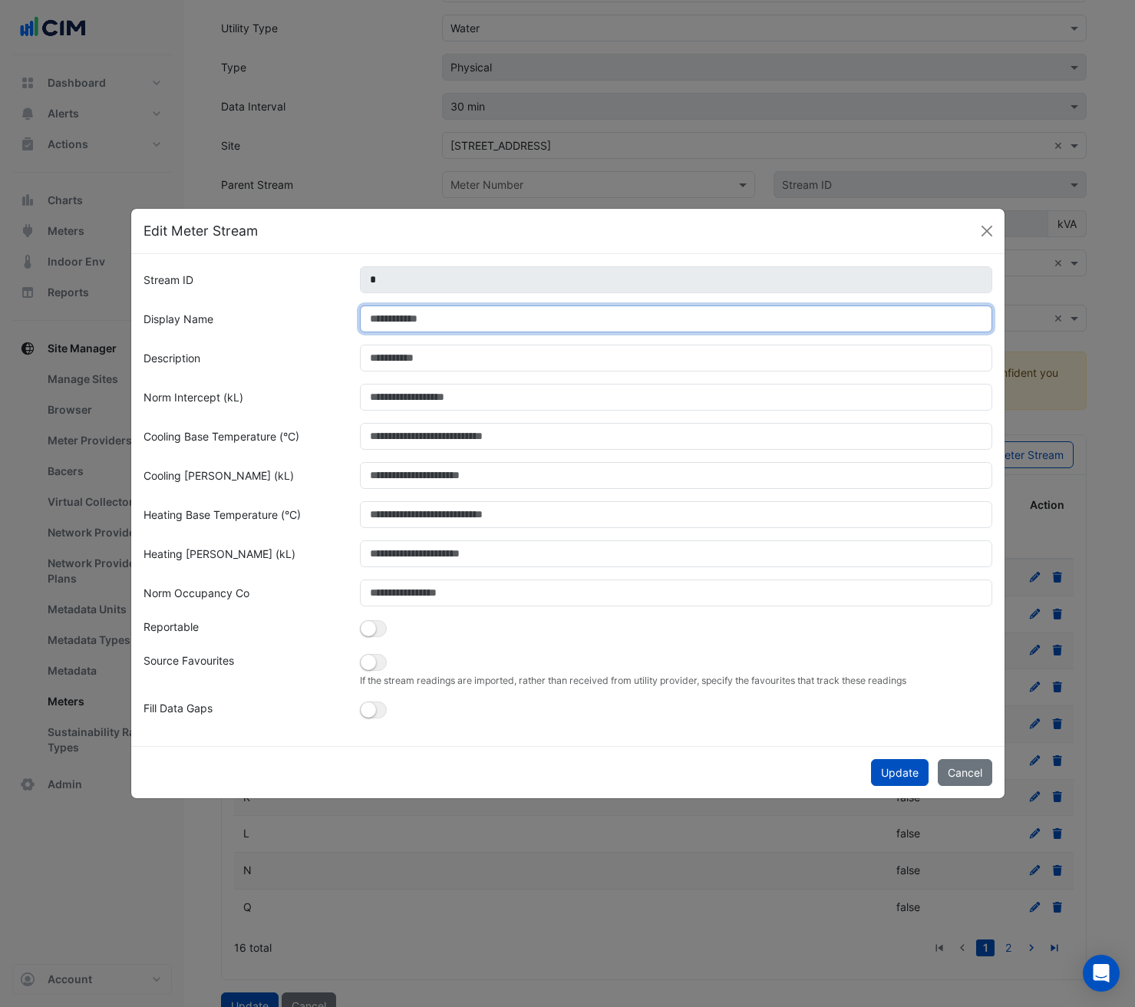
click at [436, 329] on input "Display Name" at bounding box center [676, 319] width 633 height 27
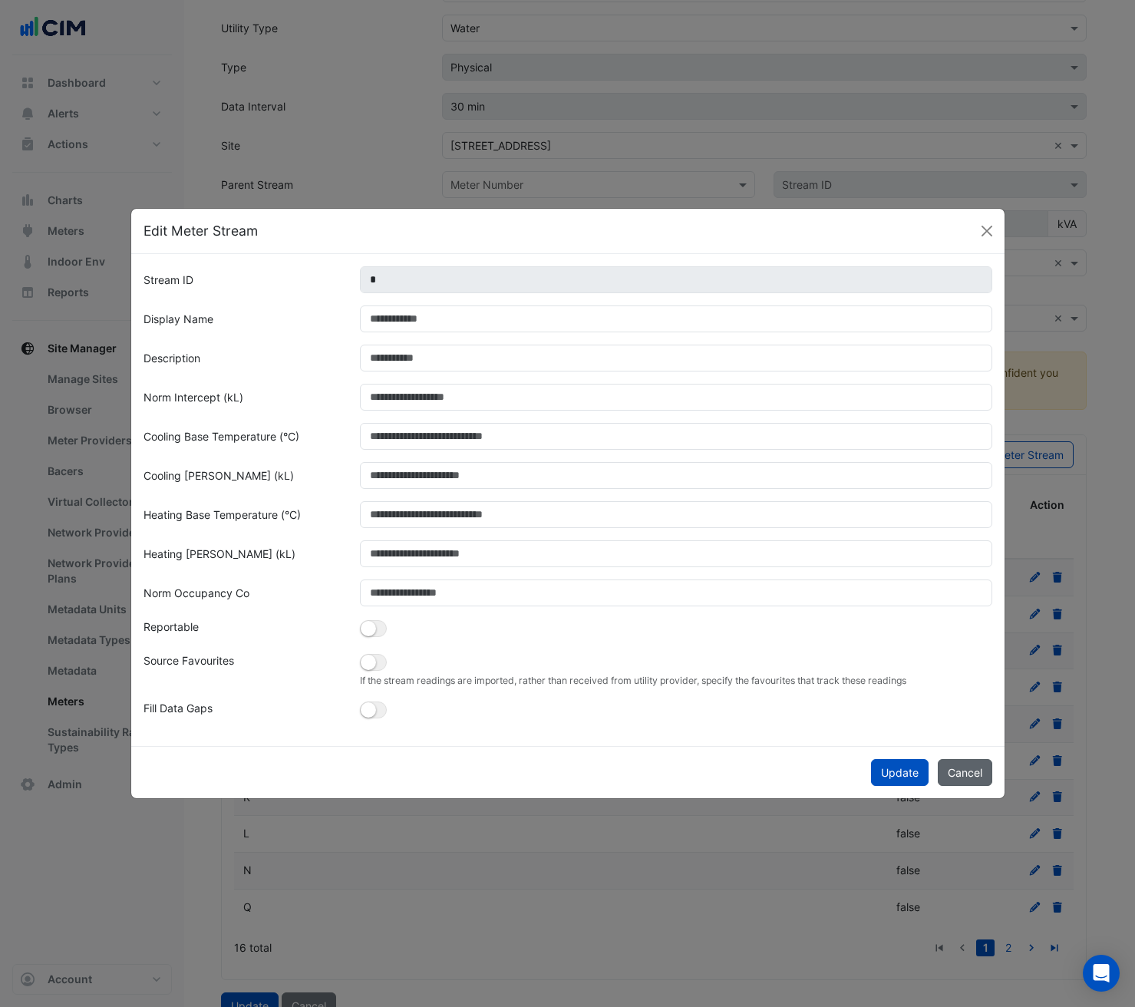
click at [969, 765] on button "Cancel" at bounding box center [965, 772] width 55 height 27
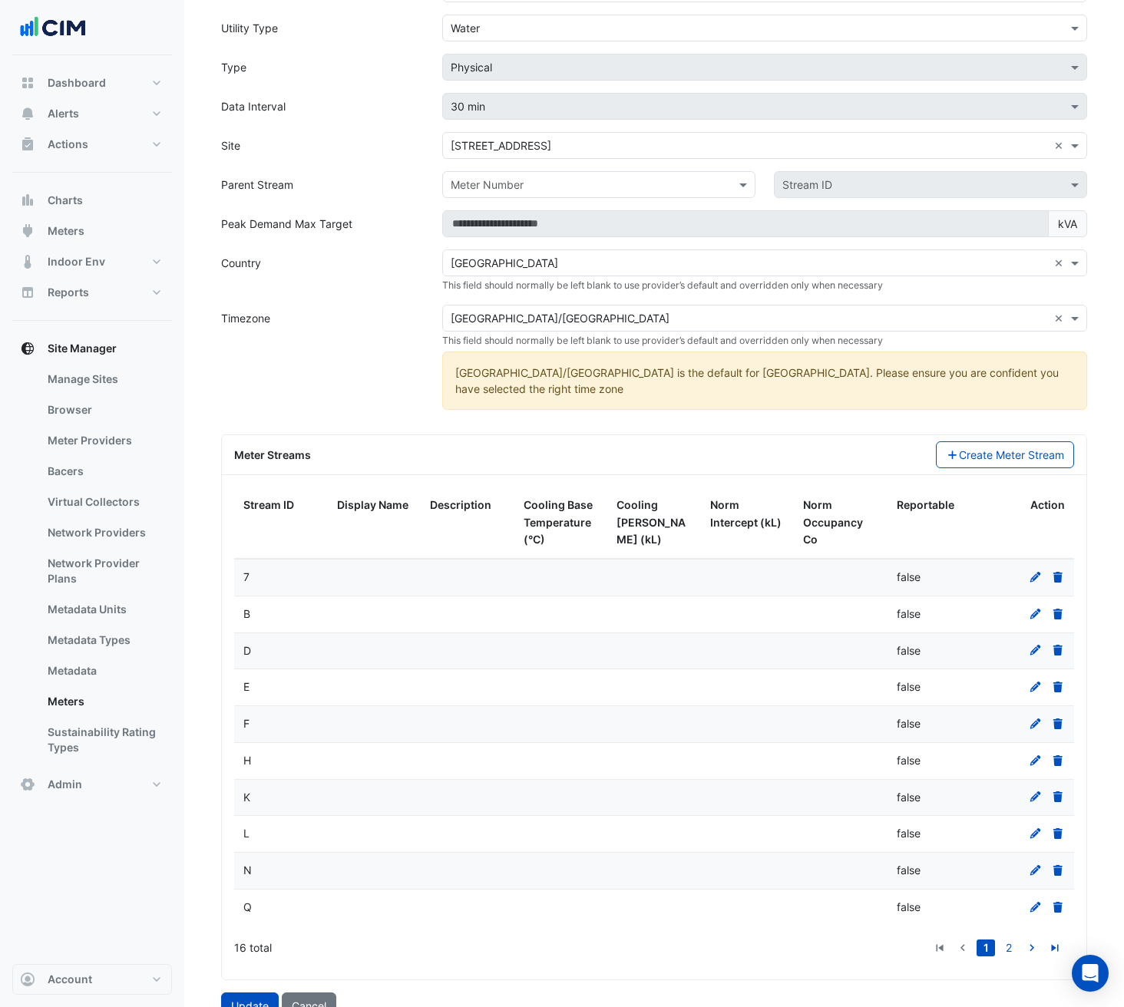
scroll to position [0, 0]
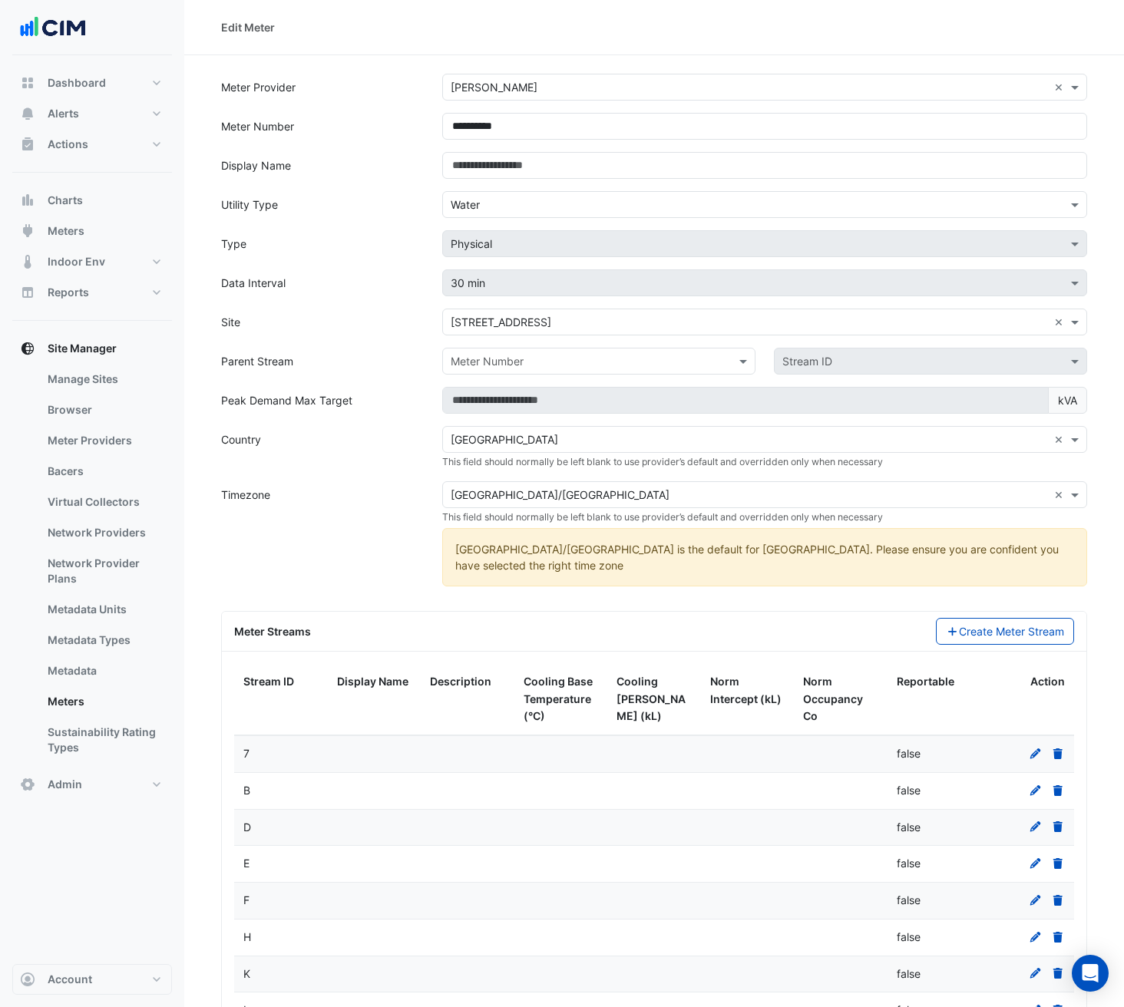
click at [365, 188] on form "**********" at bounding box center [654, 635] width 866 height 1122
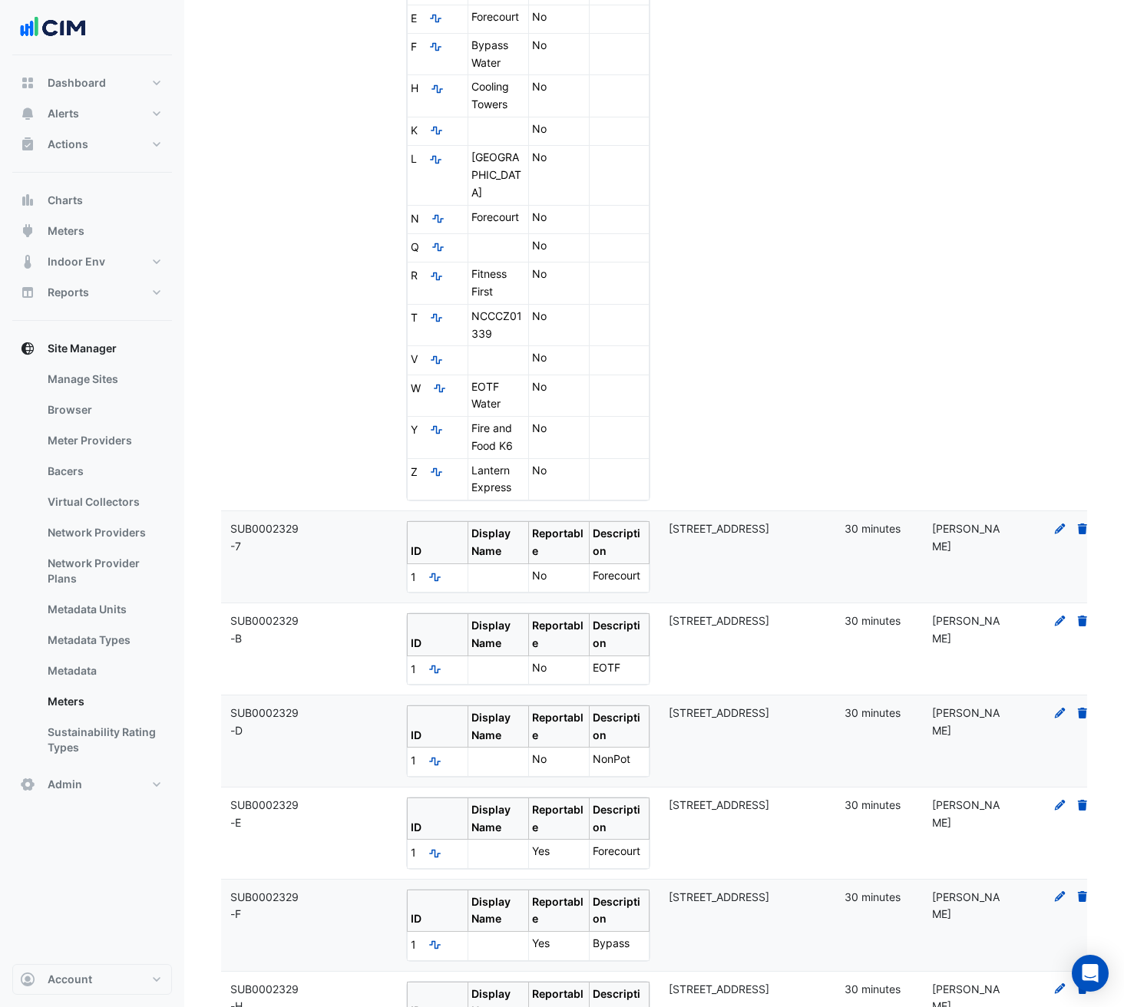
scroll to position [549, 0]
click at [1062, 522] on icon at bounding box center [1060, 527] width 14 height 11
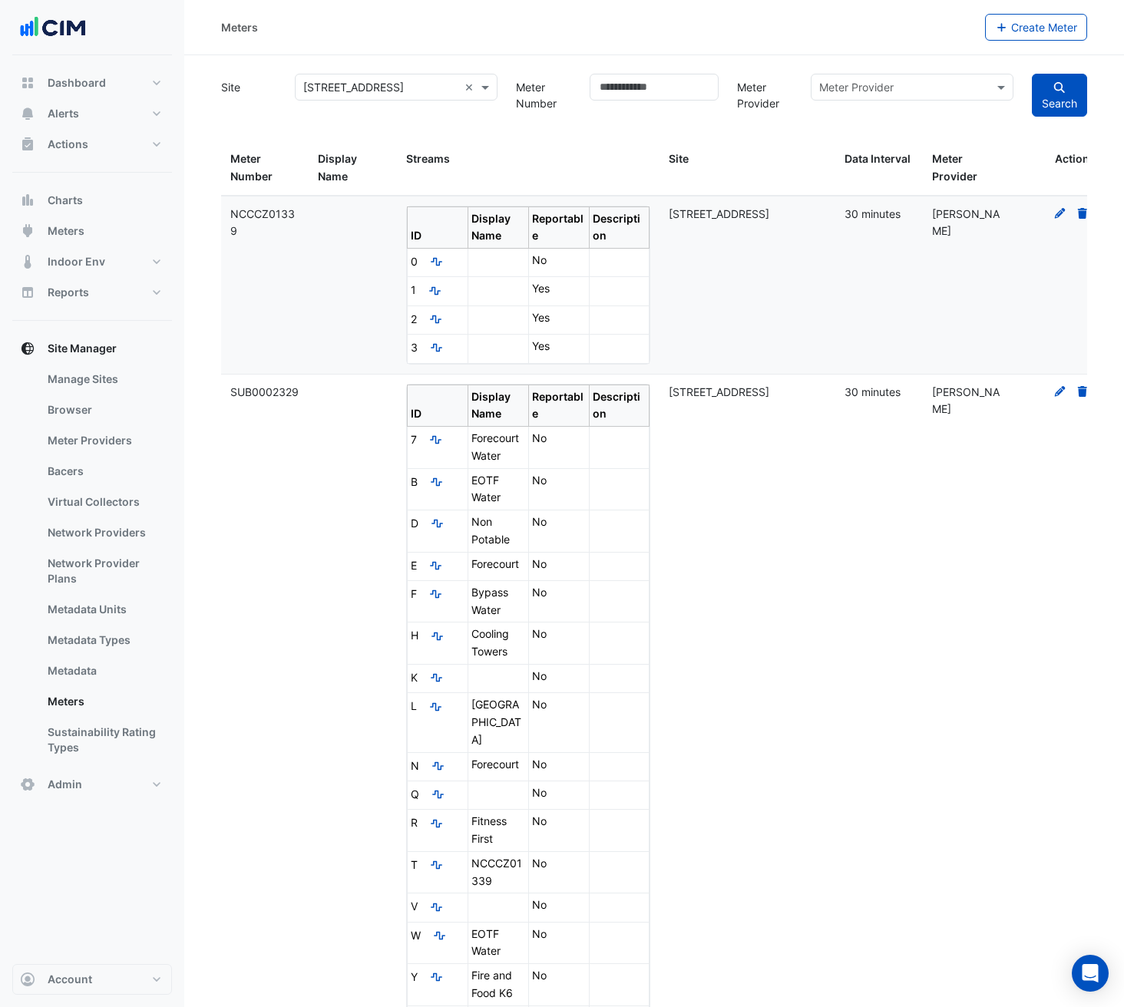
scroll to position [781, 0]
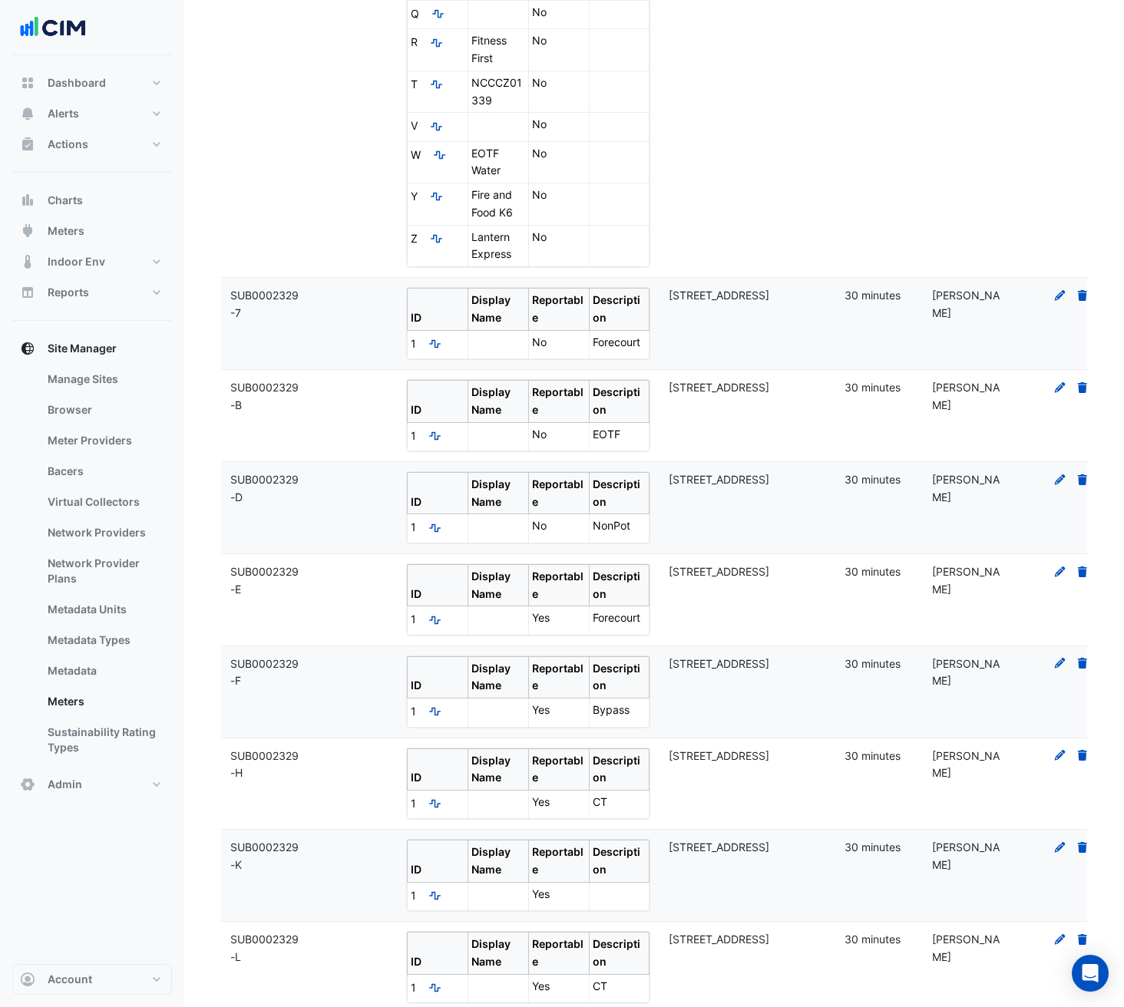
click at [1062, 658] on icon at bounding box center [1060, 663] width 14 height 11
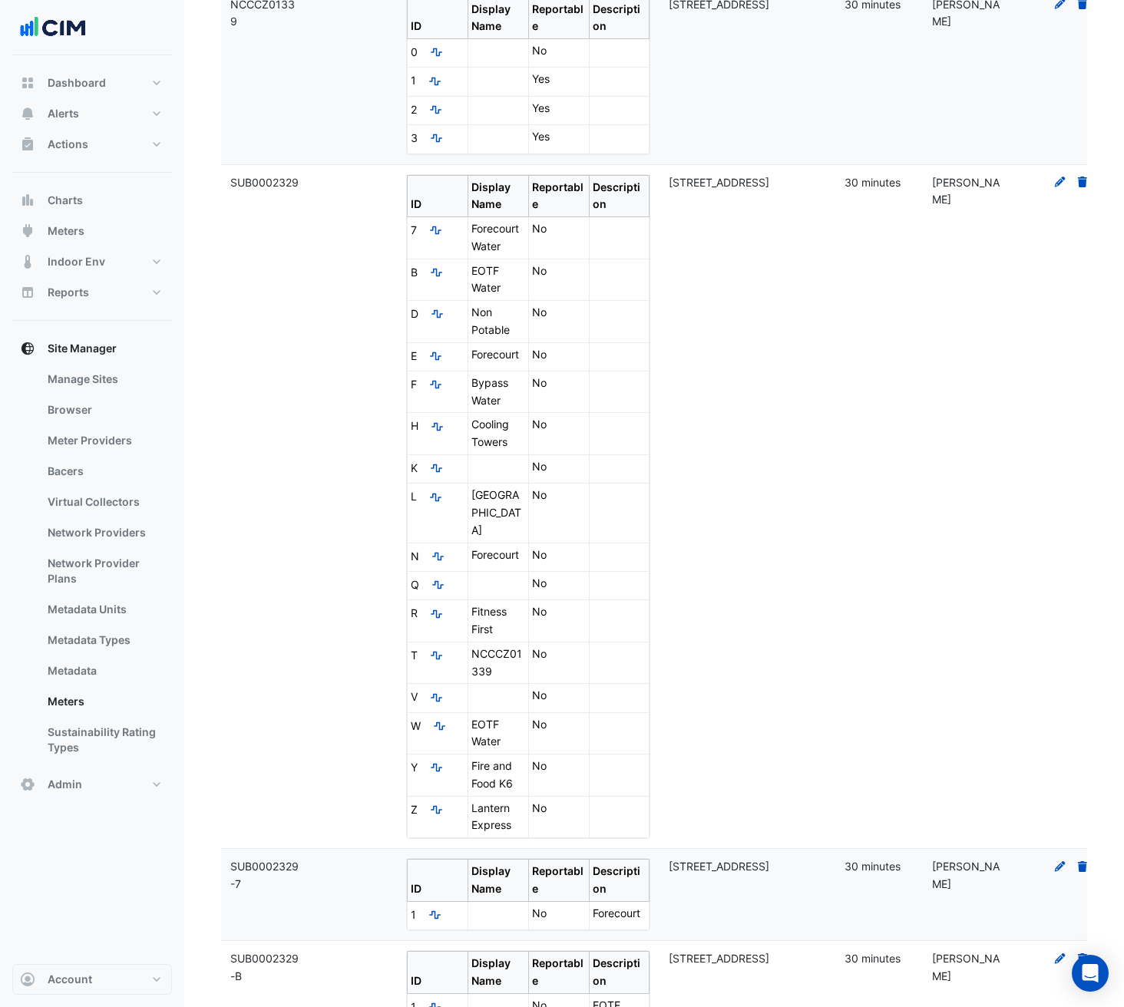
scroll to position [781, 0]
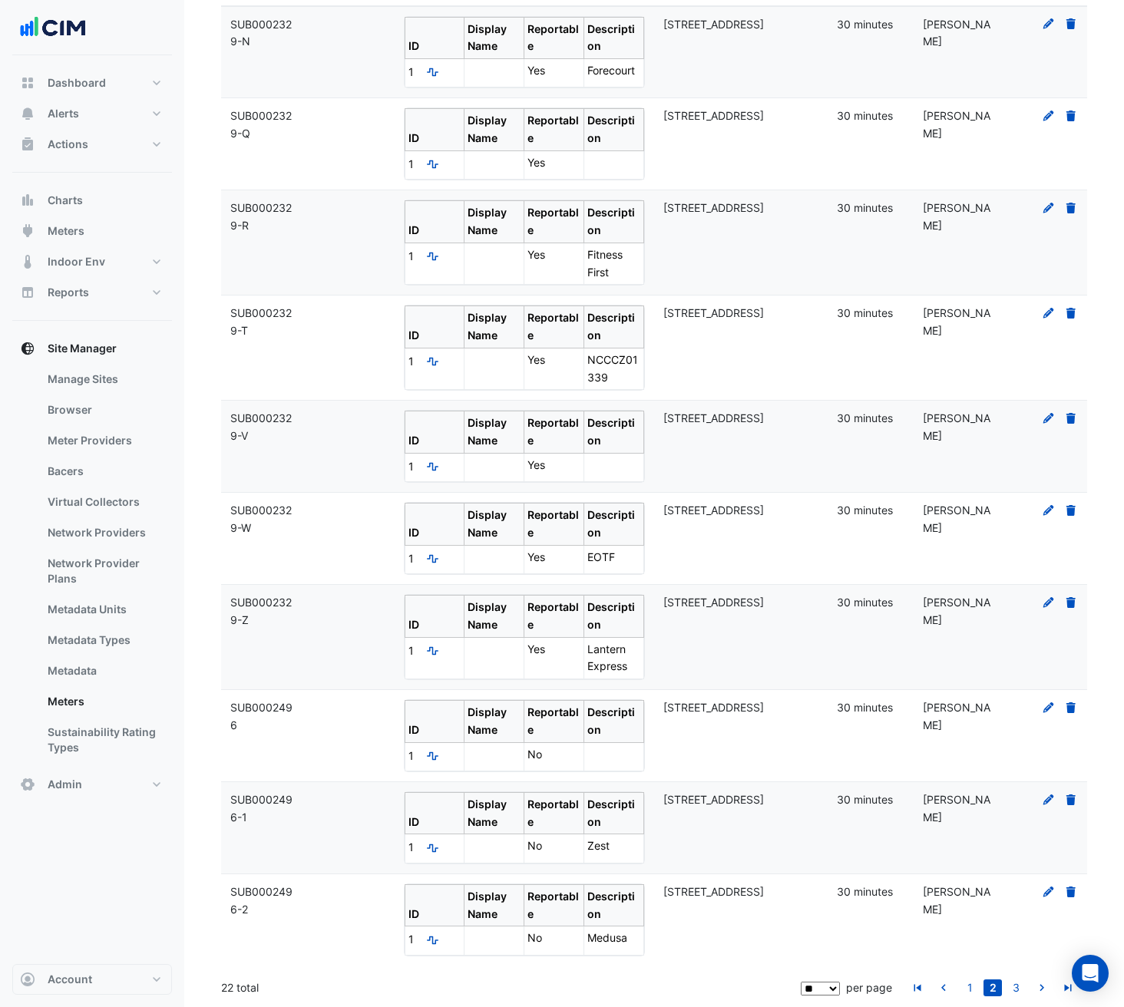
scroll to position [171, 0]
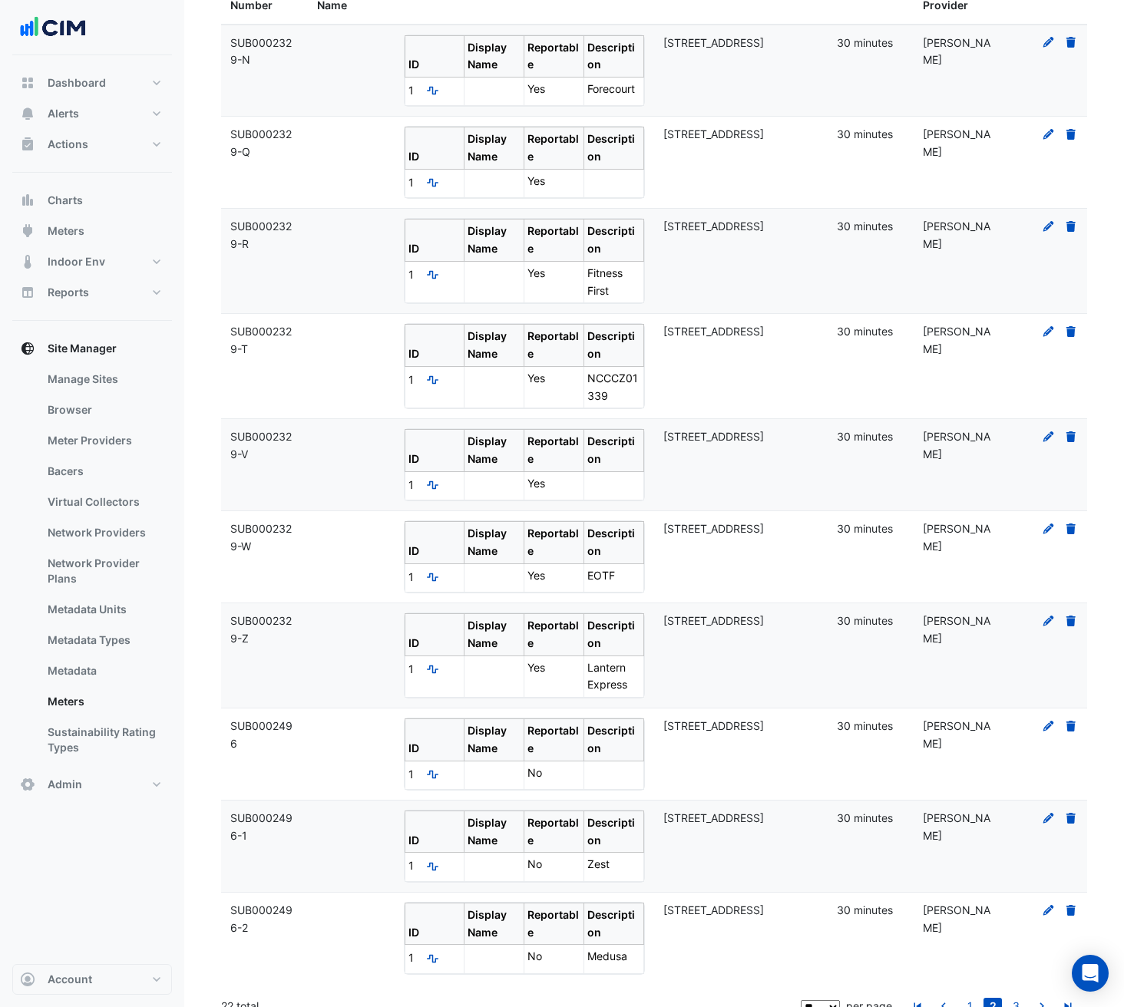
click at [1045, 221] on icon at bounding box center [1049, 226] width 14 height 11
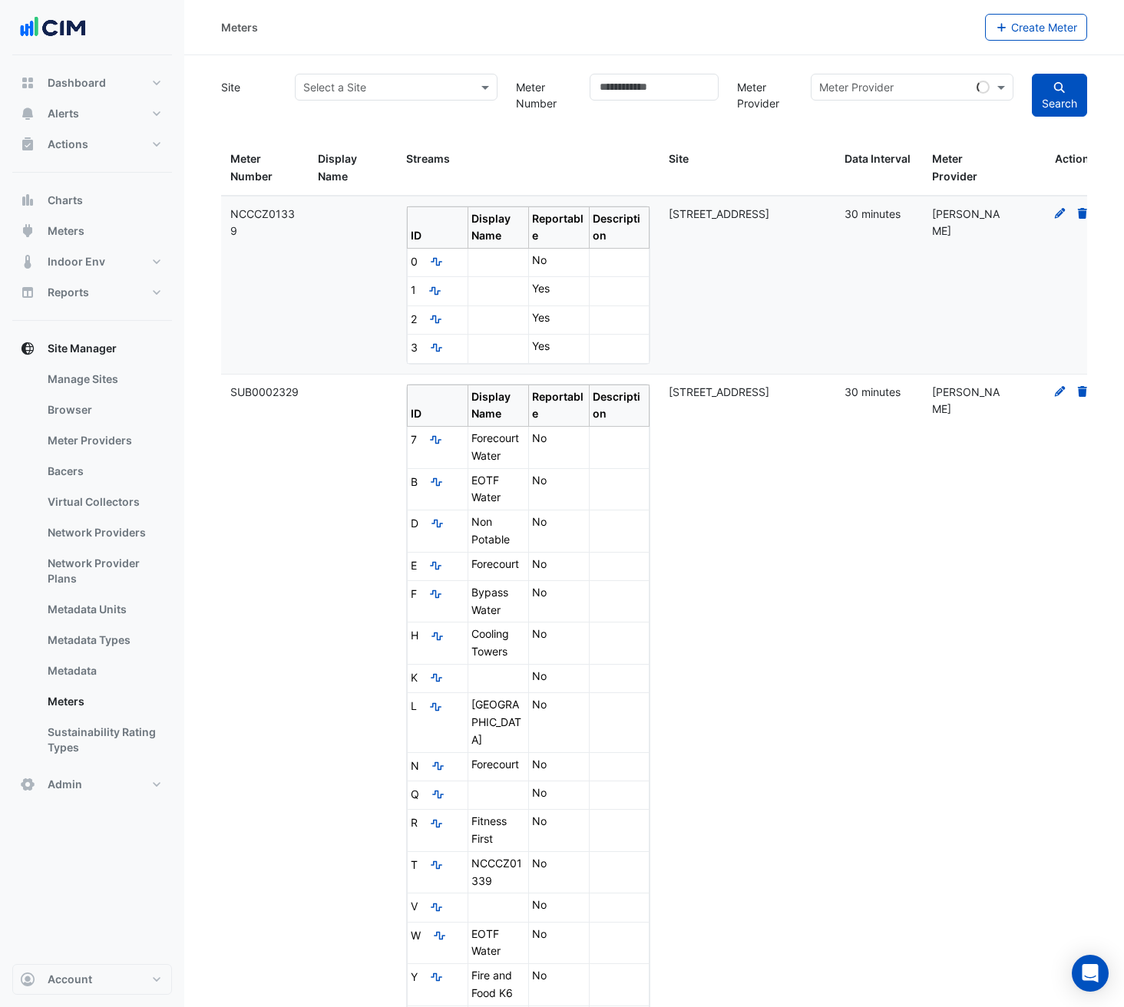
scroll to position [781, 0]
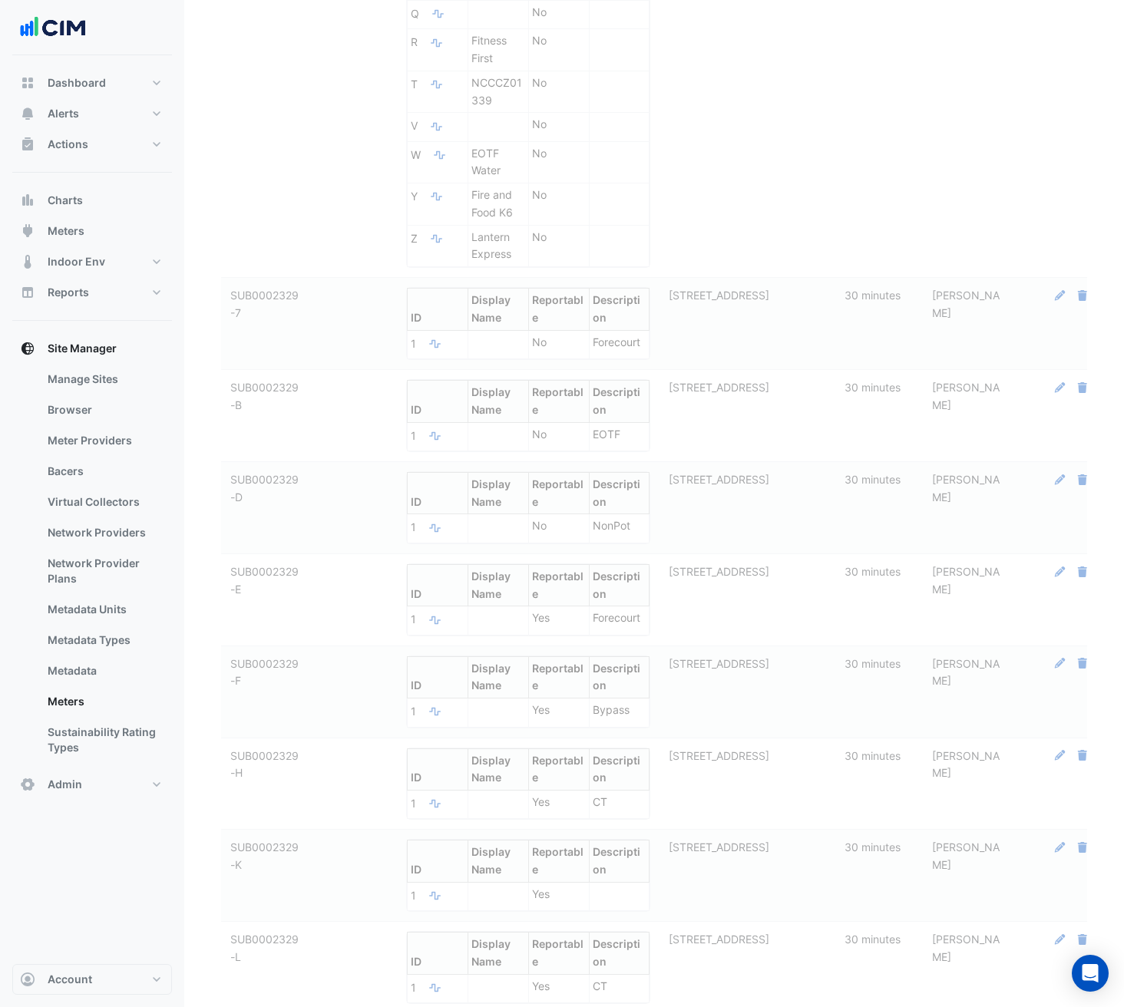
scroll to position [0, 0]
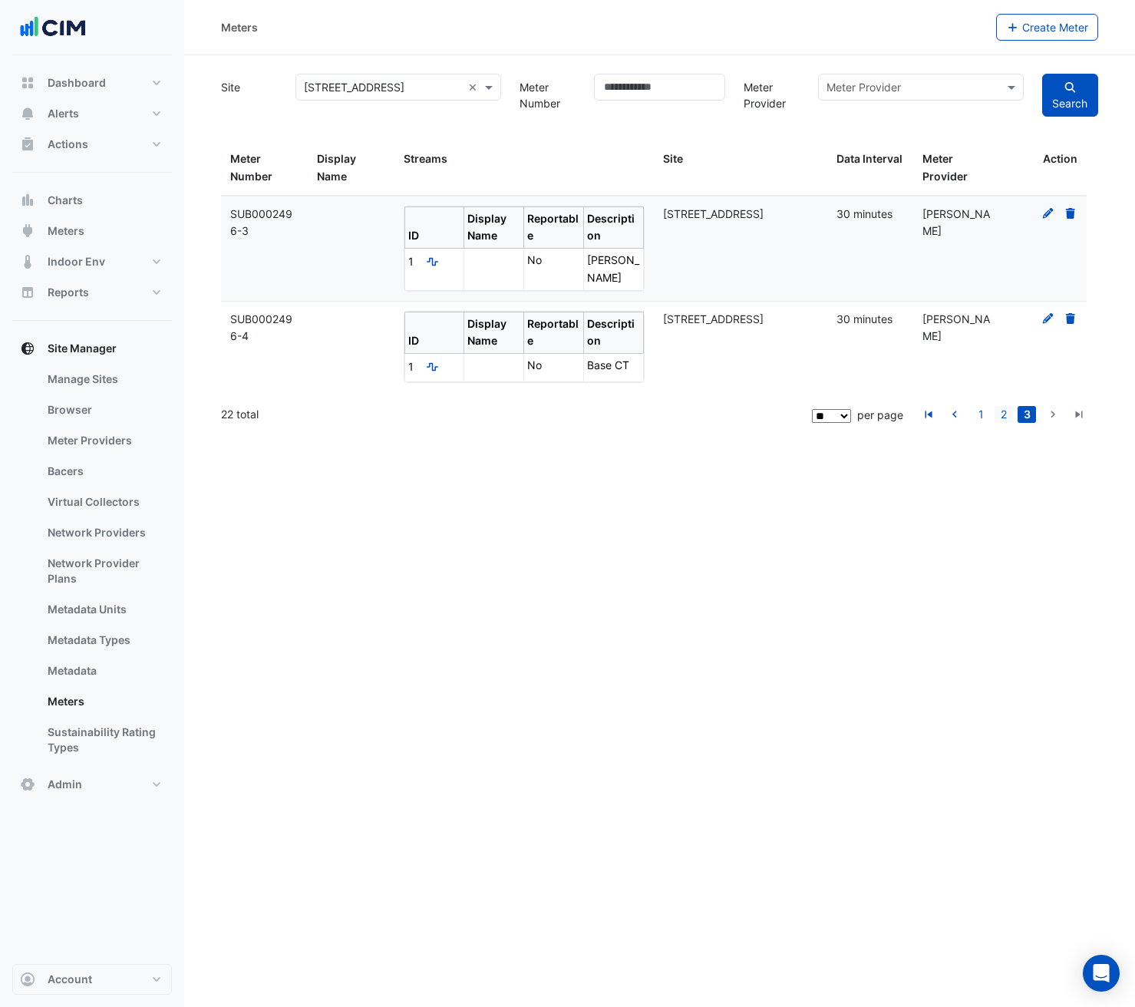
click at [1005, 406] on link "2" at bounding box center [1004, 414] width 18 height 17
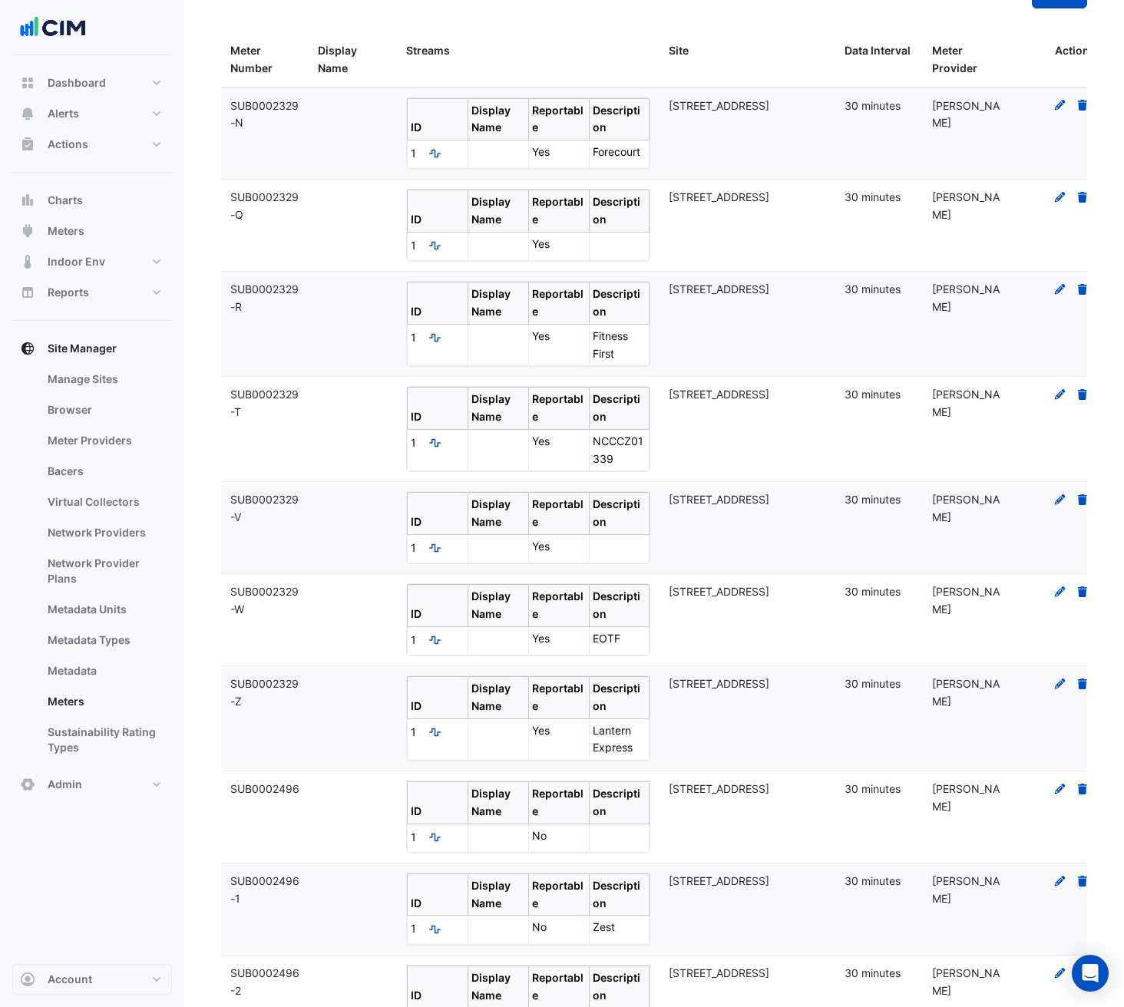
scroll to position [109, 0]
click at [1056, 494] on icon at bounding box center [1060, 499] width 14 height 11
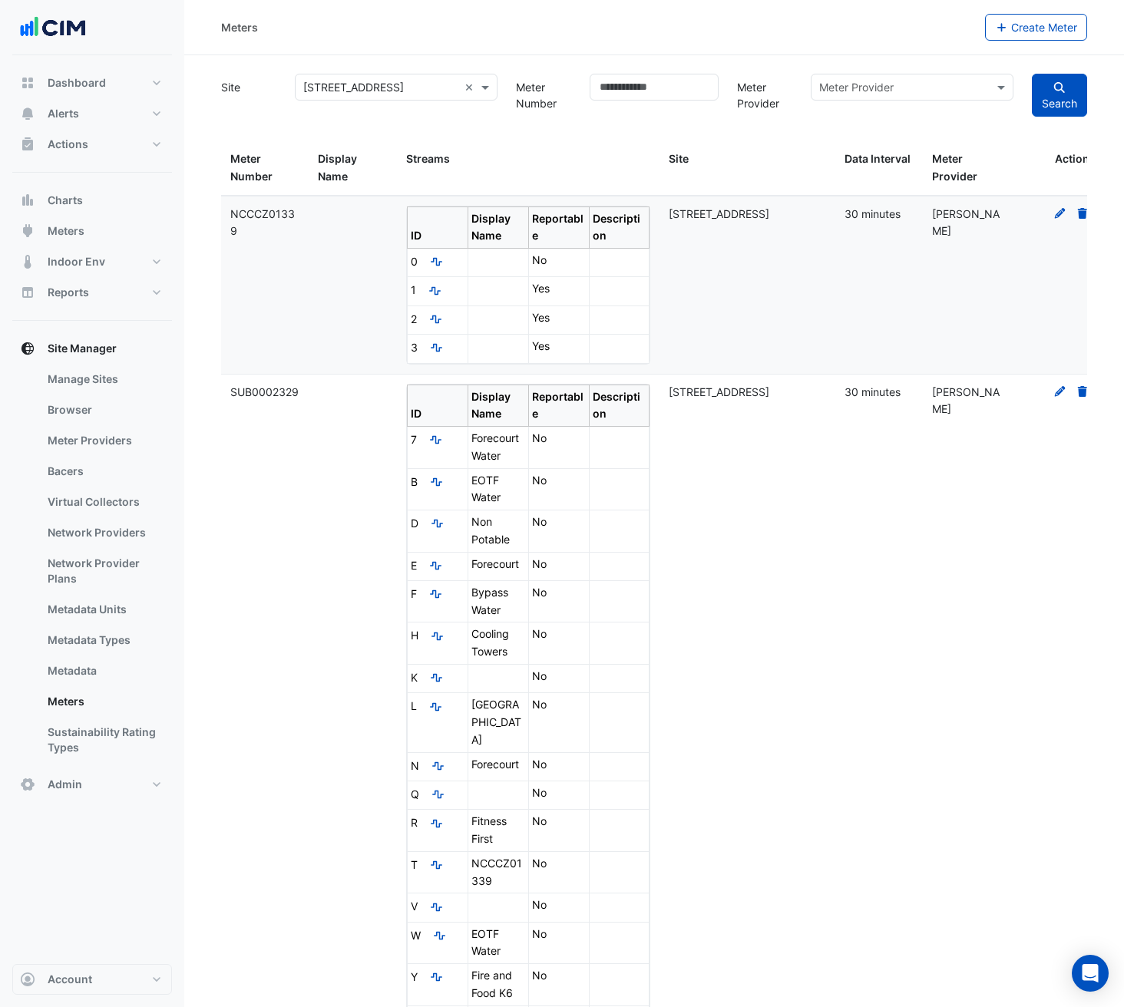
click at [1062, 389] on icon at bounding box center [1060, 391] width 14 height 11
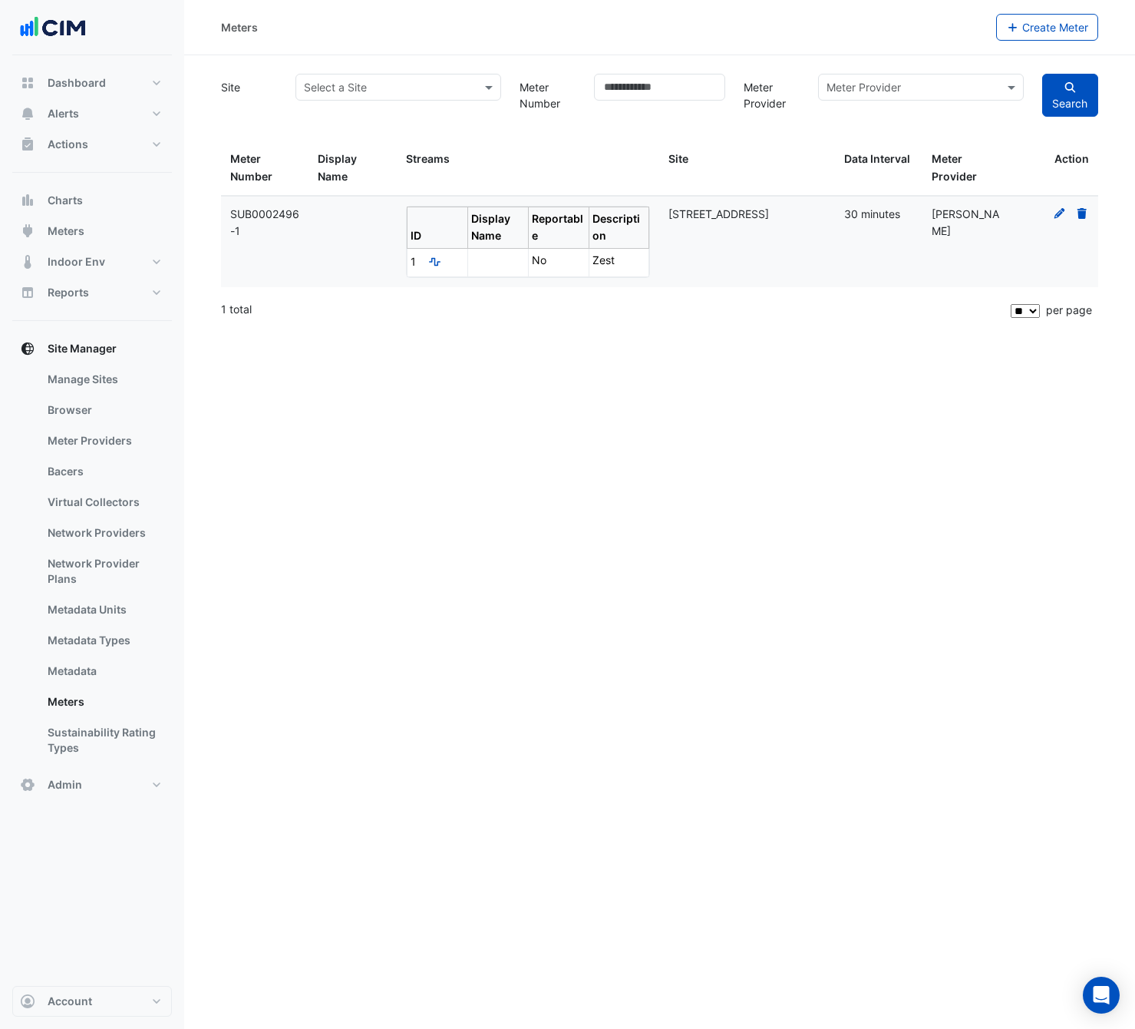
type input "**********"
